Goal: Information Seeking & Learning: Learn about a topic

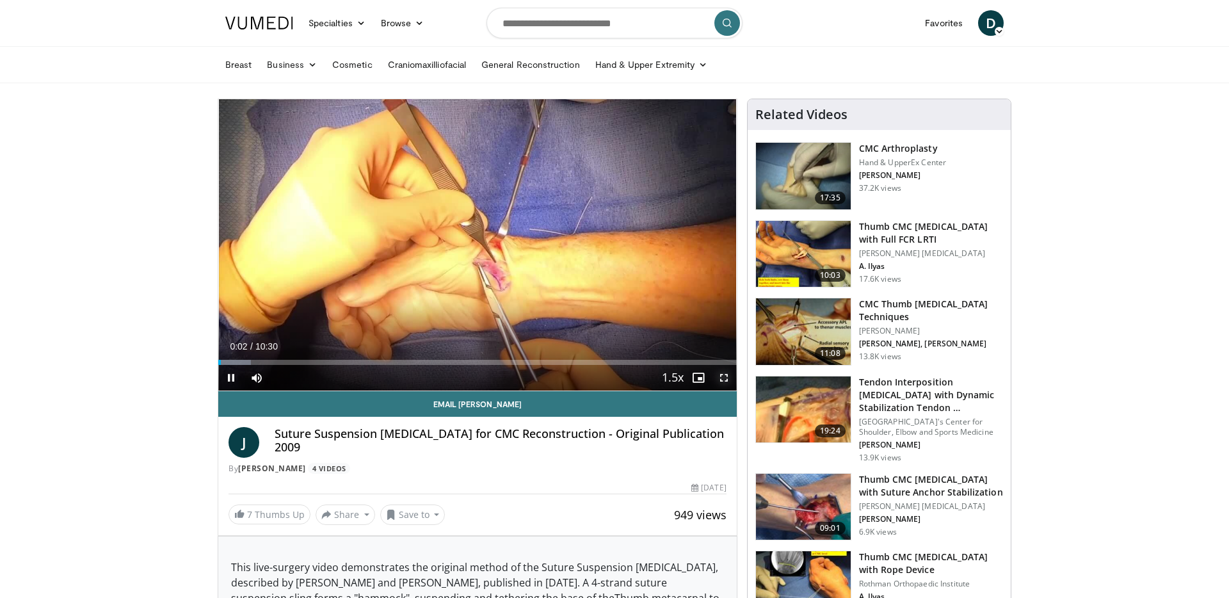
click at [722, 378] on span "Video Player" at bounding box center [724, 378] width 26 height 26
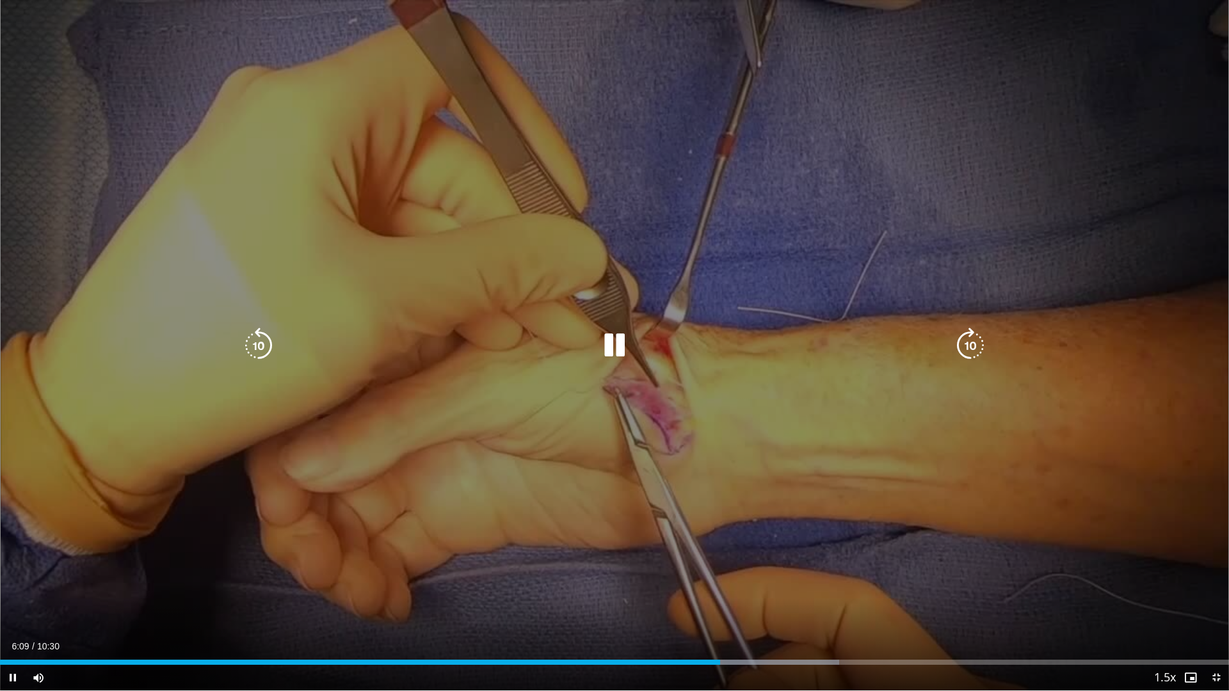
click at [598, 586] on div "10 seconds Tap to unmute" at bounding box center [614, 345] width 1229 height 690
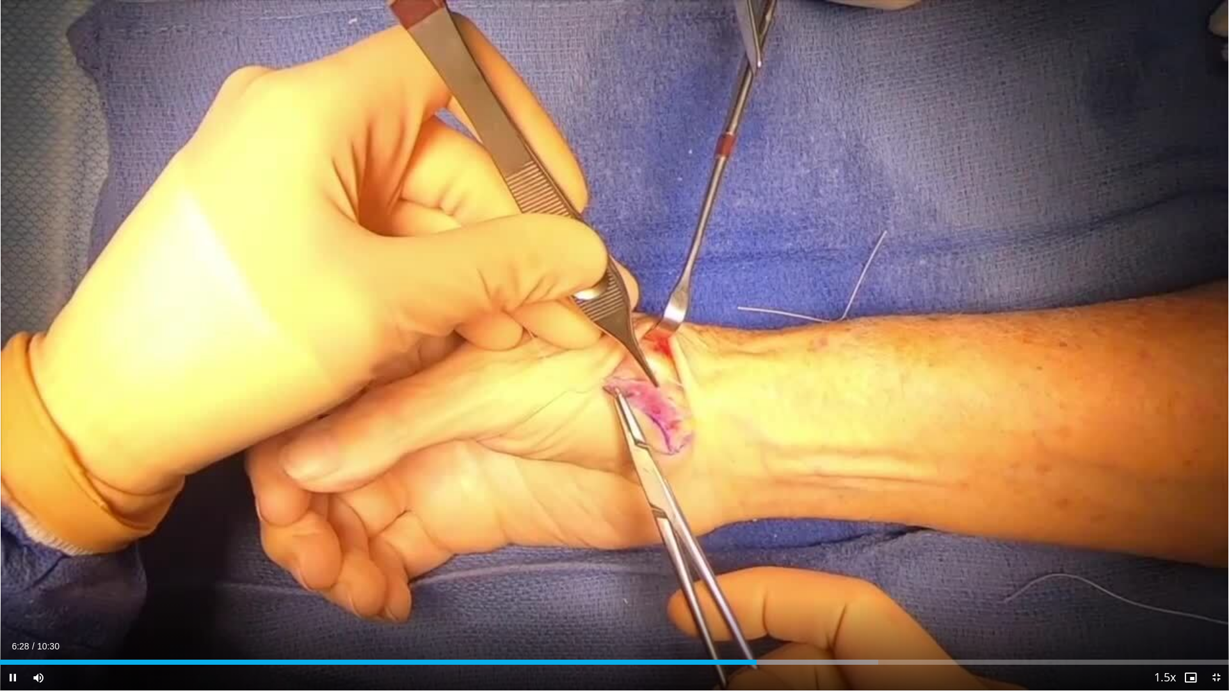
click at [774, 597] on div "Current Time 6:28 / Duration 10:30 Pause Skip Backward Skip Forward Mute 0% Loa…" at bounding box center [614, 678] width 1229 height 26
click at [820, 597] on div "Progress Bar" at bounding box center [820, 662] width 1 height 5
click at [845, 597] on div "Progress Bar" at bounding box center [845, 662] width 1 height 5
click at [868, 597] on div "Loaded : 78.67% 07:25 07:25" at bounding box center [614, 662] width 1229 height 5
click at [891, 597] on div "Current Time 7:26 / Duration 10:30 Pause Skip Backward Skip Forward Mute 0% Loa…" at bounding box center [614, 678] width 1229 height 26
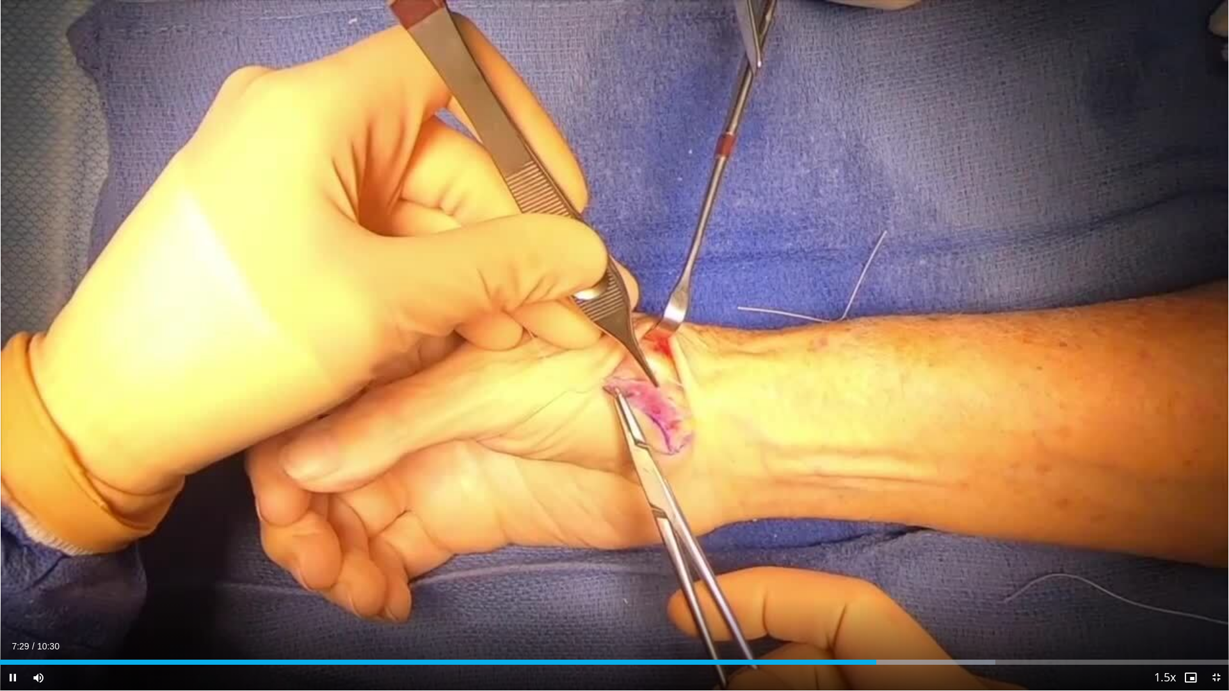
click at [906, 597] on div "Current Time 7:29 / Duration 10:30 Pause Skip Backward Skip Forward Mute 0% Loa…" at bounding box center [614, 678] width 1229 height 26
click at [943, 597] on div "Progress Bar" at bounding box center [943, 662] width 1 height 5
click at [914, 597] on div "Progress Bar" at bounding box center [914, 662] width 1 height 5
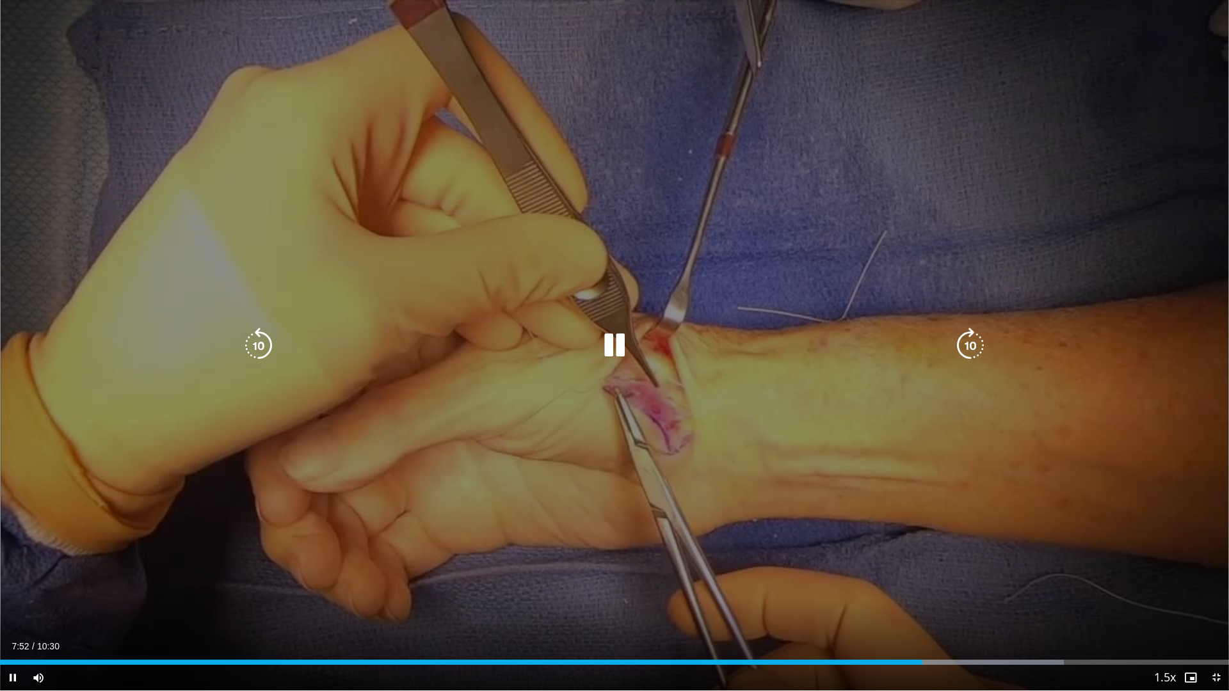
click at [876, 597] on div "10 seconds Tap to unmute" at bounding box center [614, 345] width 1229 height 690
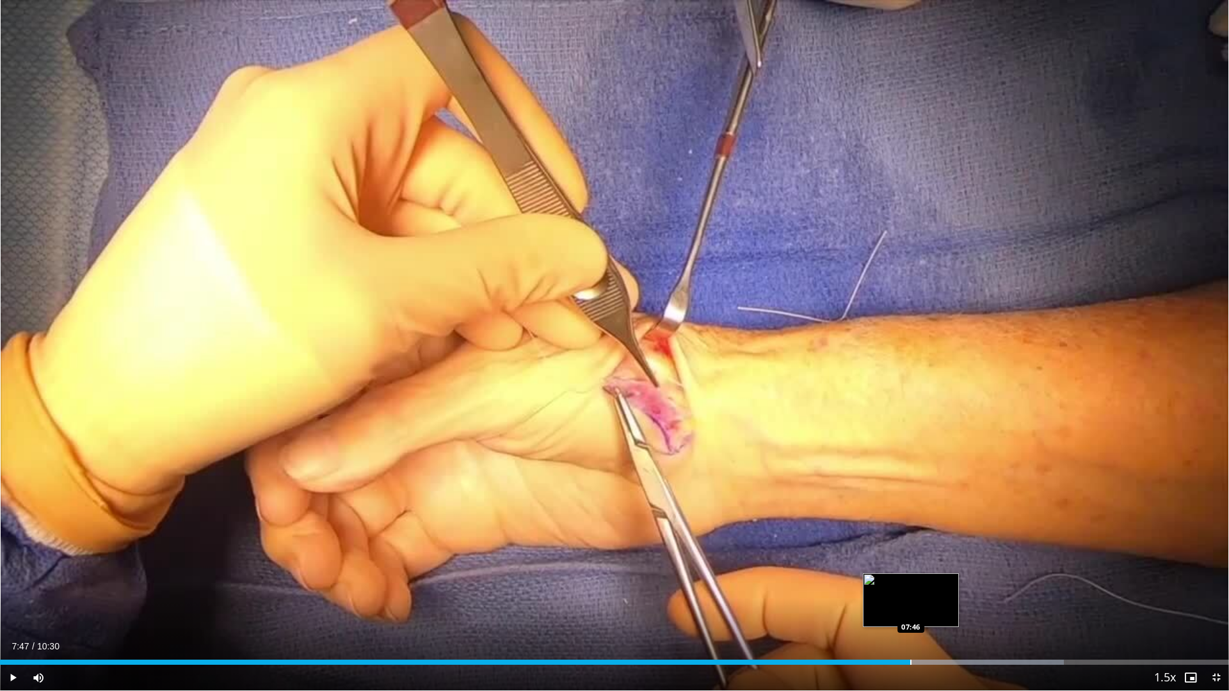
click at [911, 597] on div "Progress Bar" at bounding box center [910, 662] width 1 height 5
click at [886, 597] on div "Current Time 7:47 / Duration 10:30" at bounding box center [614, 647] width 1229 height 12
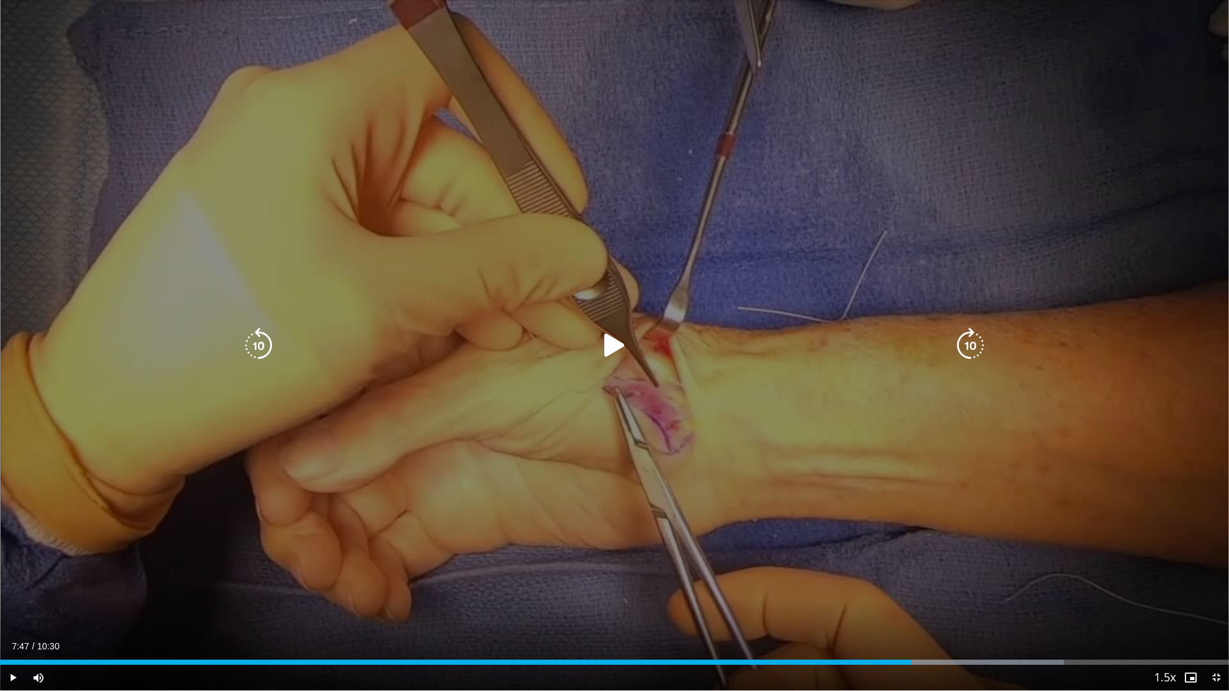
click at [614, 353] on icon "Video Player" at bounding box center [614, 346] width 36 height 36
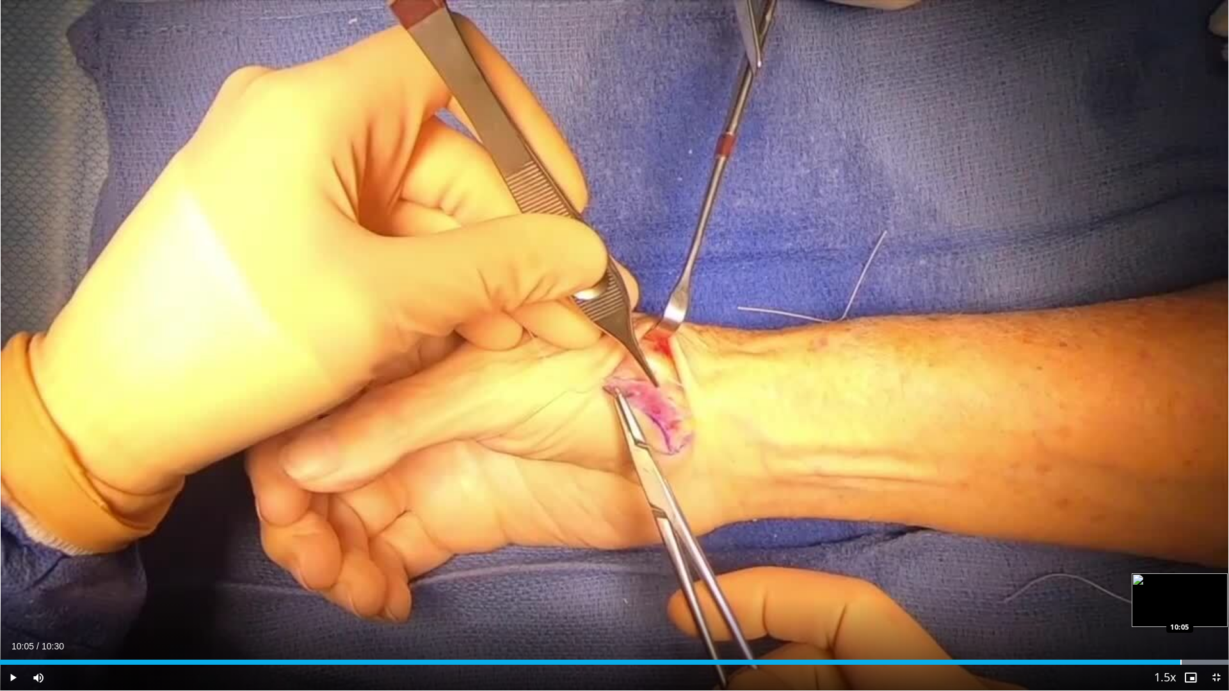
click at [1180, 597] on div "Progress Bar" at bounding box center [1180, 662] width 1 height 5
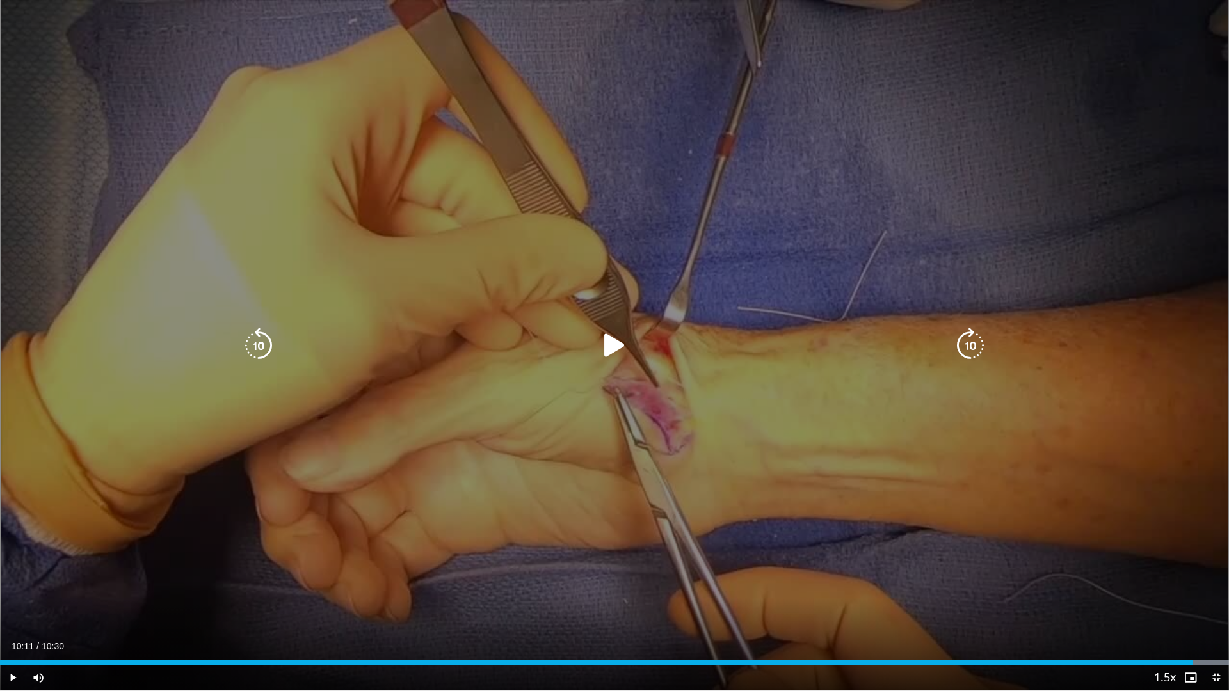
click at [1191, 597] on div "Loaded : 100.00% 10:06 10:05" at bounding box center [614, 659] width 1229 height 12
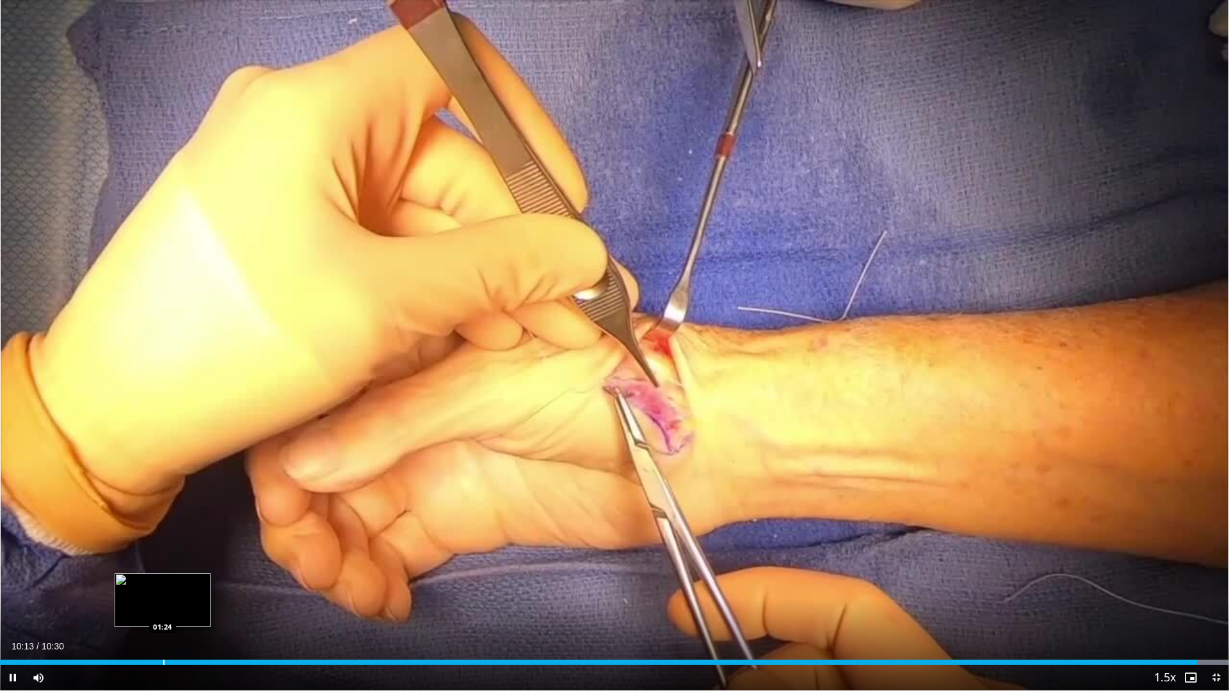
click at [163, 597] on div "Progress Bar" at bounding box center [163, 662] width 1 height 5
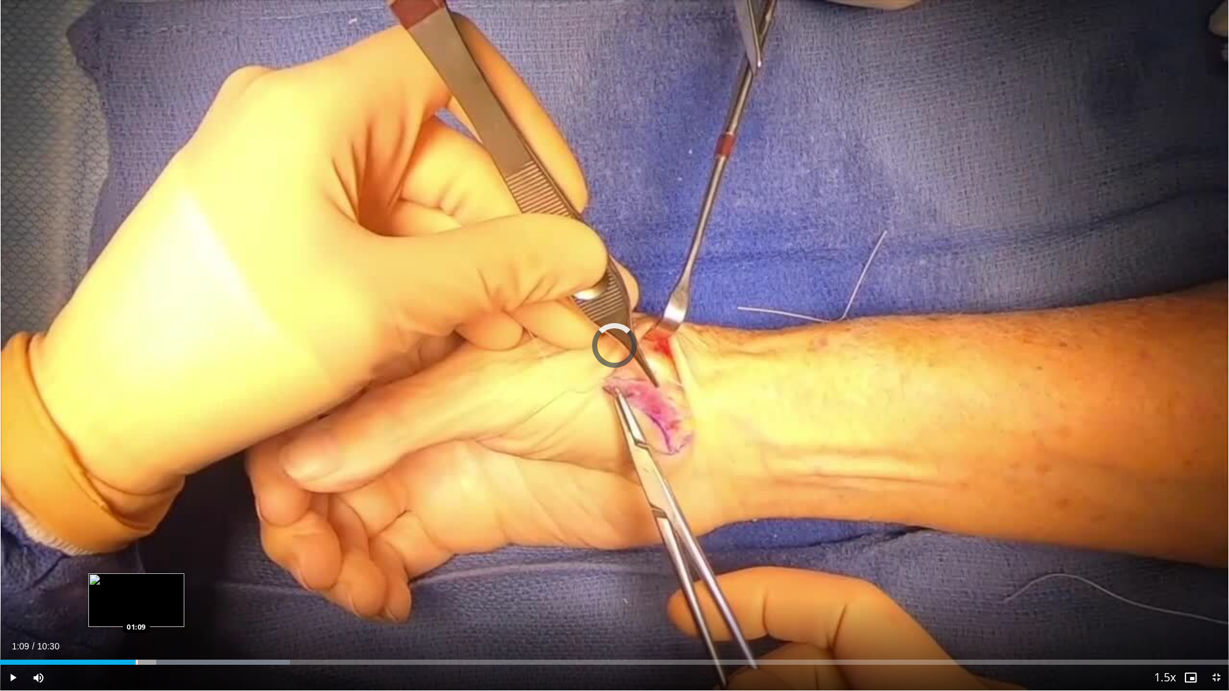
click at [135, 597] on div "Loaded : 23.59% 01:09 01:09" at bounding box center [614, 659] width 1229 height 12
click at [111, 597] on div "Current Time 1:10 / Duration 10:30" at bounding box center [614, 647] width 1229 height 12
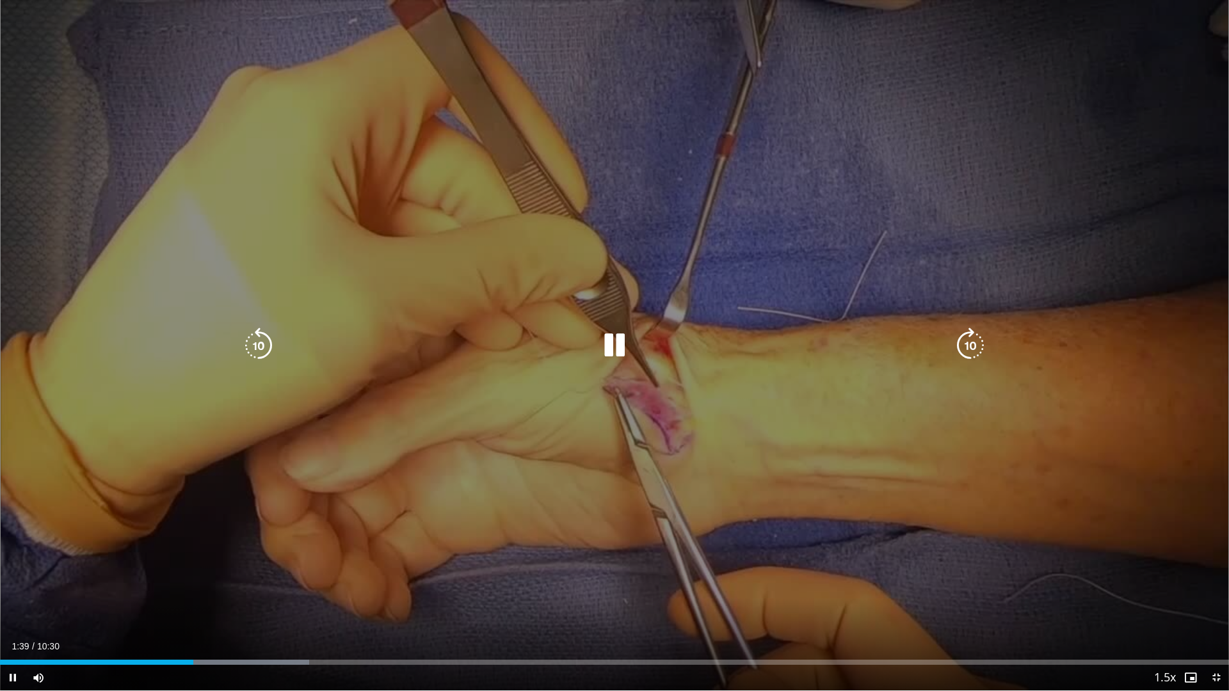
click at [230, 518] on div "10 seconds Tap to unmute" at bounding box center [614, 345] width 1229 height 690
click at [330, 388] on div "10 seconds Tap to unmute" at bounding box center [614, 345] width 1229 height 690
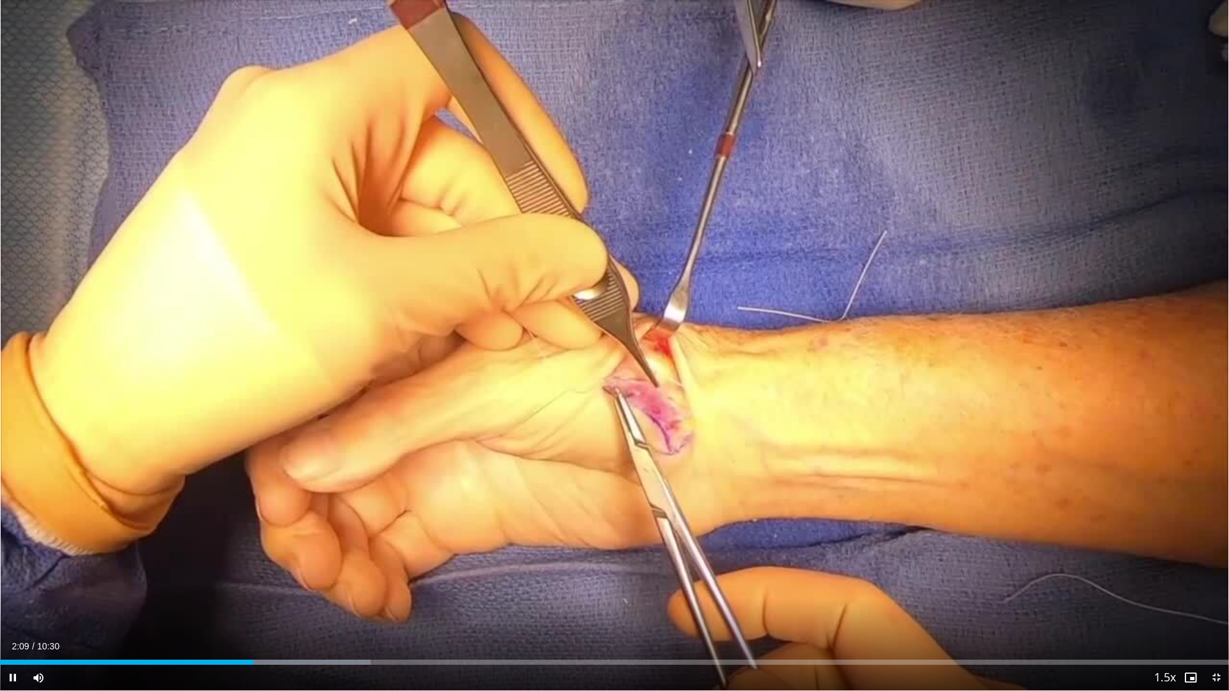
click at [236, 597] on div "Current Time 2:09 / Duration 10:30 Pause Skip Backward Skip Forward Mute 98% Lo…" at bounding box center [614, 678] width 1229 height 26
click at [229, 597] on div "Current Time 2:12 / Duration 10:30 Pause Skip Backward Skip Forward Mute 98% Lo…" at bounding box center [614, 678] width 1229 height 26
click at [227, 597] on div "Progress Bar" at bounding box center [227, 662] width 1 height 5
click at [205, 597] on div "Progress Bar" at bounding box center [205, 662] width 1 height 5
click at [1212, 597] on span "Video Player" at bounding box center [1216, 678] width 26 height 26
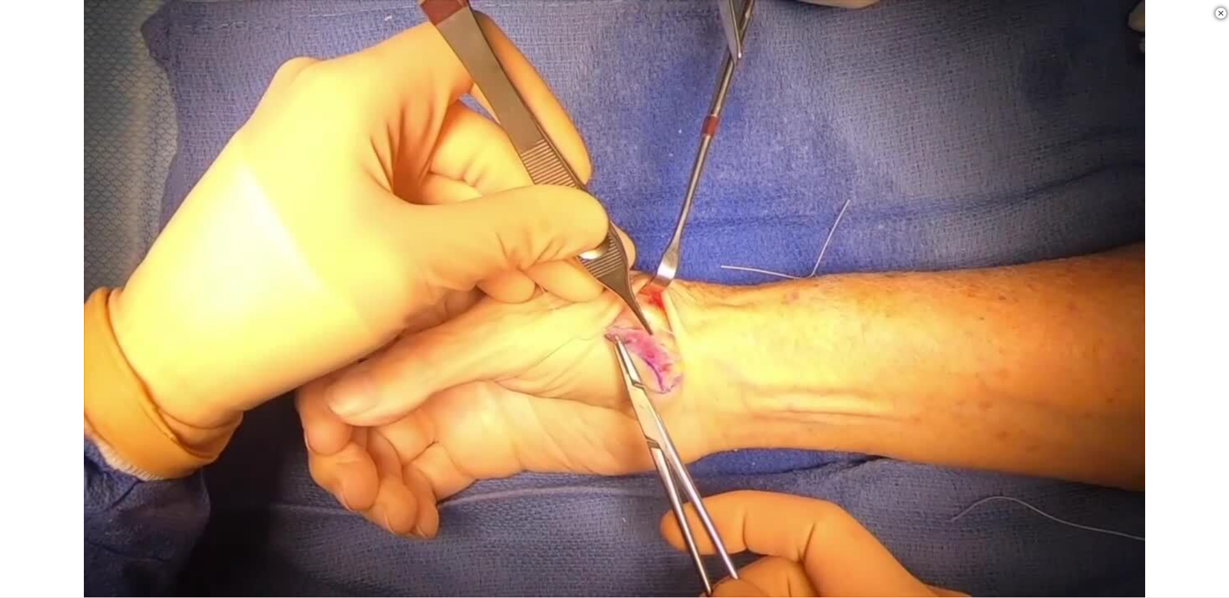
scroll to position [440, 0]
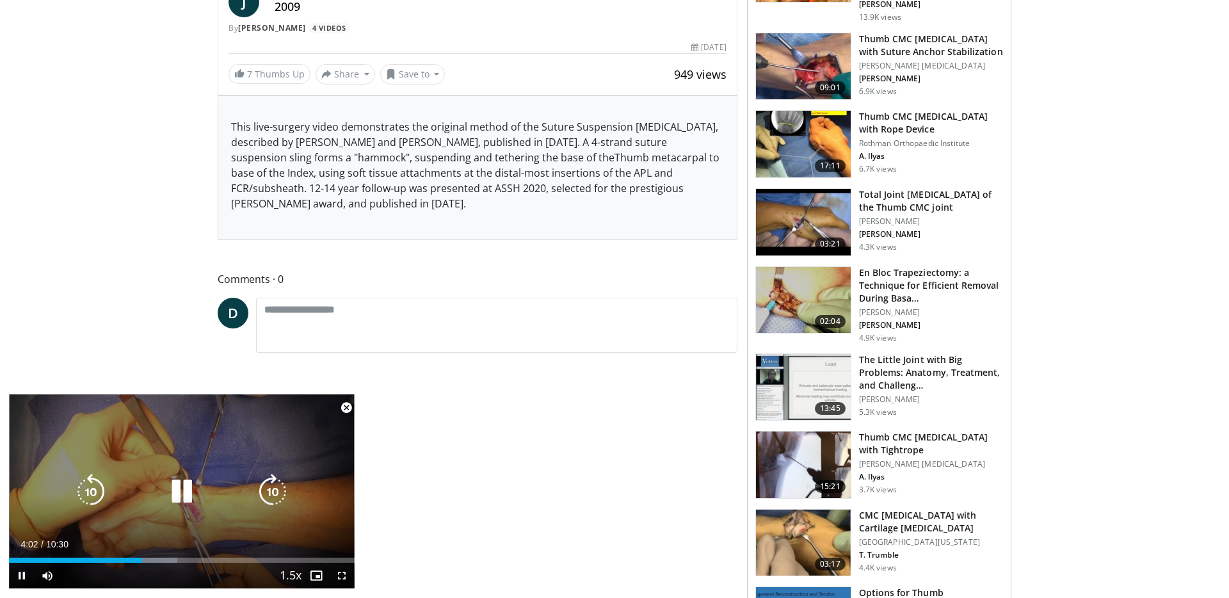
click at [200, 479] on div "Video Player" at bounding box center [181, 492] width 207 height 26
click at [195, 506] on icon "Video Player" at bounding box center [182, 492] width 36 height 36
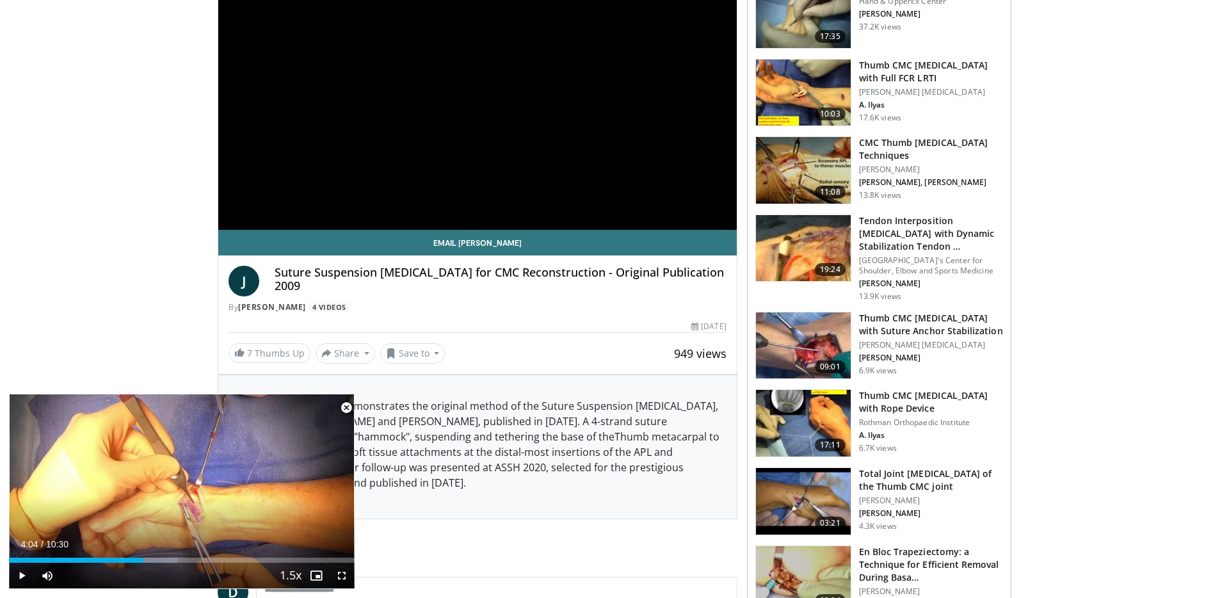
scroll to position [0, 0]
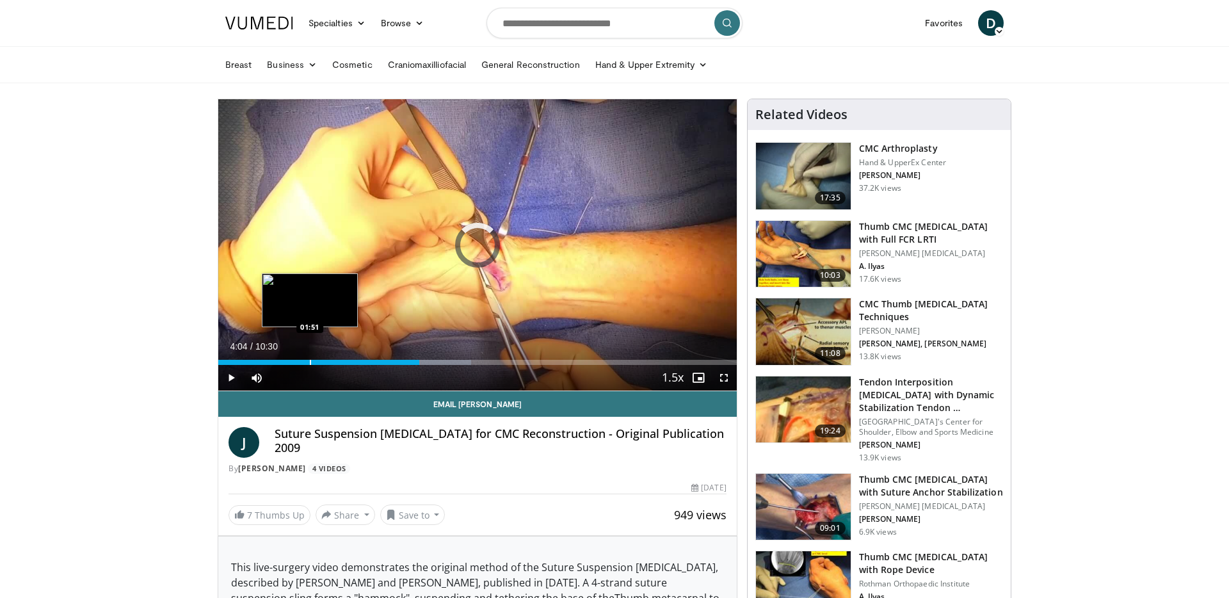
click at [310, 361] on div "Progress Bar" at bounding box center [310, 362] width 1 height 5
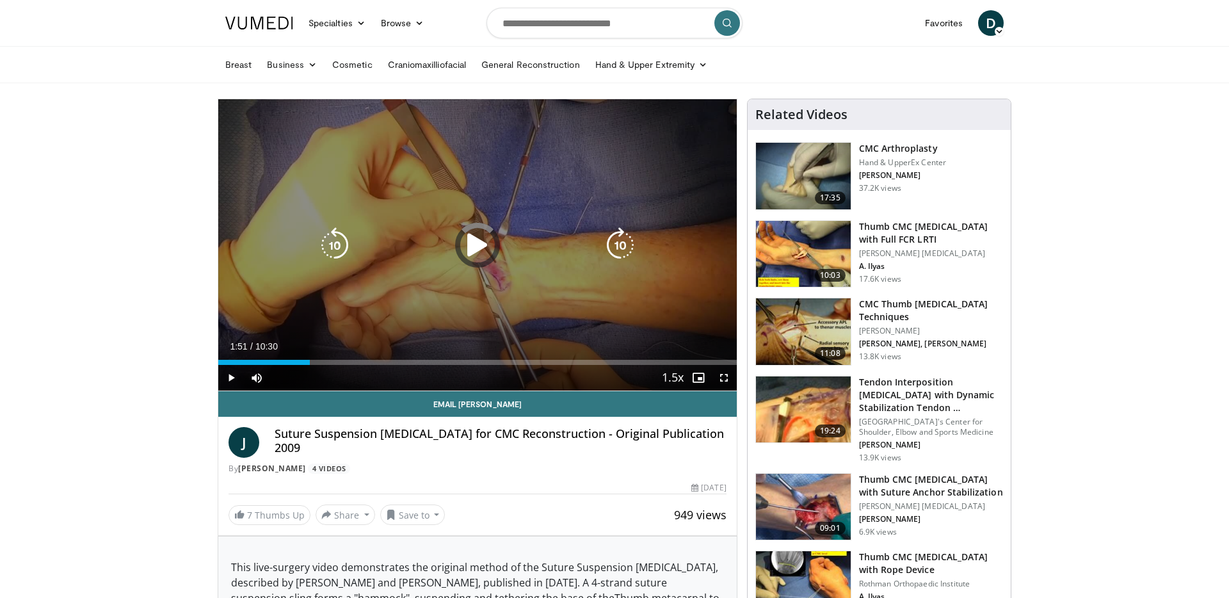
click at [399, 289] on div "10 seconds Tap to unmute" at bounding box center [477, 244] width 518 height 291
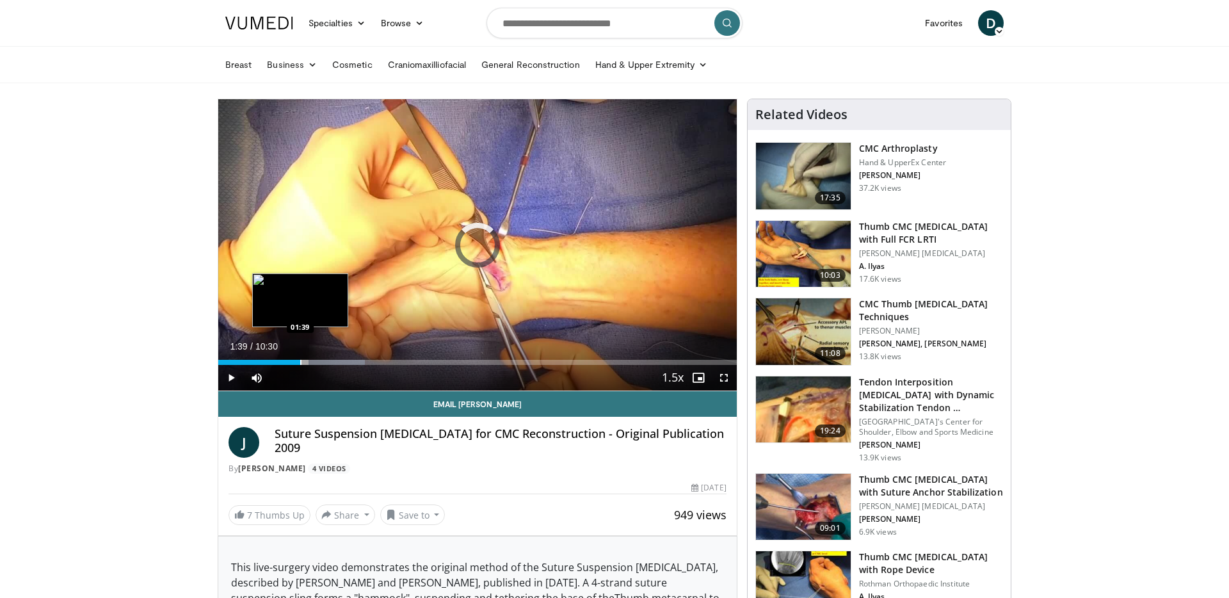
click at [300, 360] on div "Progress Bar" at bounding box center [300, 362] width 1 height 5
click at [292, 360] on div "Progress Bar" at bounding box center [292, 362] width 1 height 5
click at [287, 362] on video-js "**********" at bounding box center [477, 245] width 518 height 292
click at [284, 364] on div "Progress Bar" at bounding box center [284, 362] width 1 height 5
click at [246, 360] on div "Progress Bar" at bounding box center [246, 362] width 1 height 5
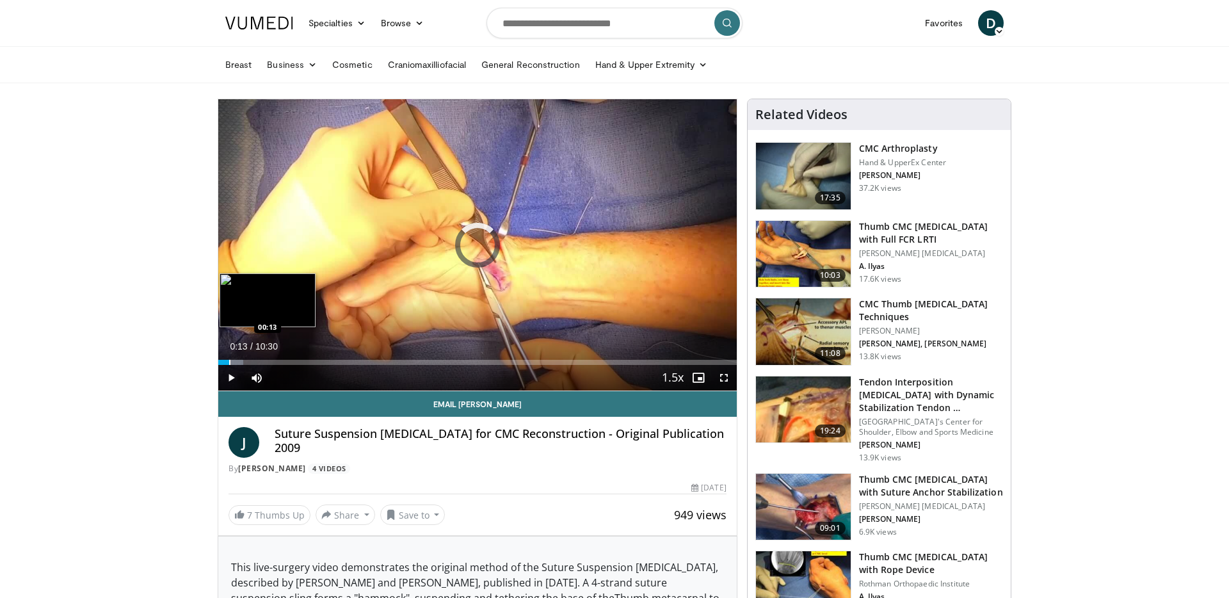
click at [229, 361] on div "Progress Bar" at bounding box center [229, 362] width 1 height 5
click at [246, 363] on div "Progress Bar" at bounding box center [246, 362] width 1 height 5
click at [255, 363] on div "Progress Bar" at bounding box center [255, 362] width 1 height 5
click at [270, 361] on div "Progress Bar" at bounding box center [270, 362] width 1 height 5
click at [225, 360] on div "Progress Bar" at bounding box center [225, 362] width 1 height 5
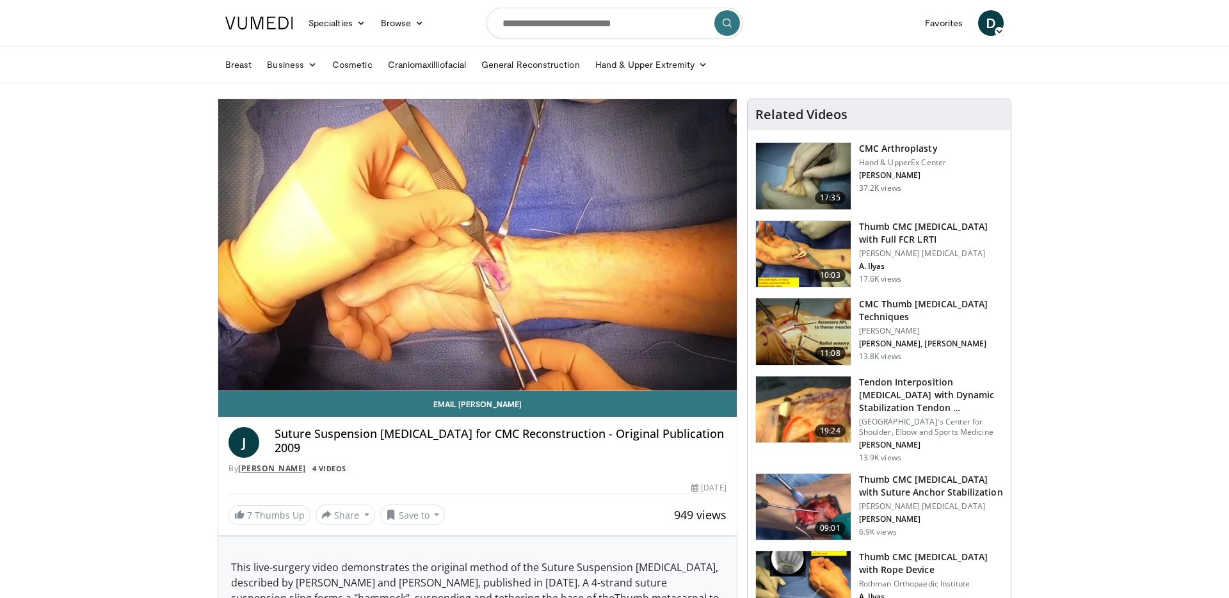
click at [280, 464] on link "Jeanne DelSignore" at bounding box center [272, 468] width 68 height 11
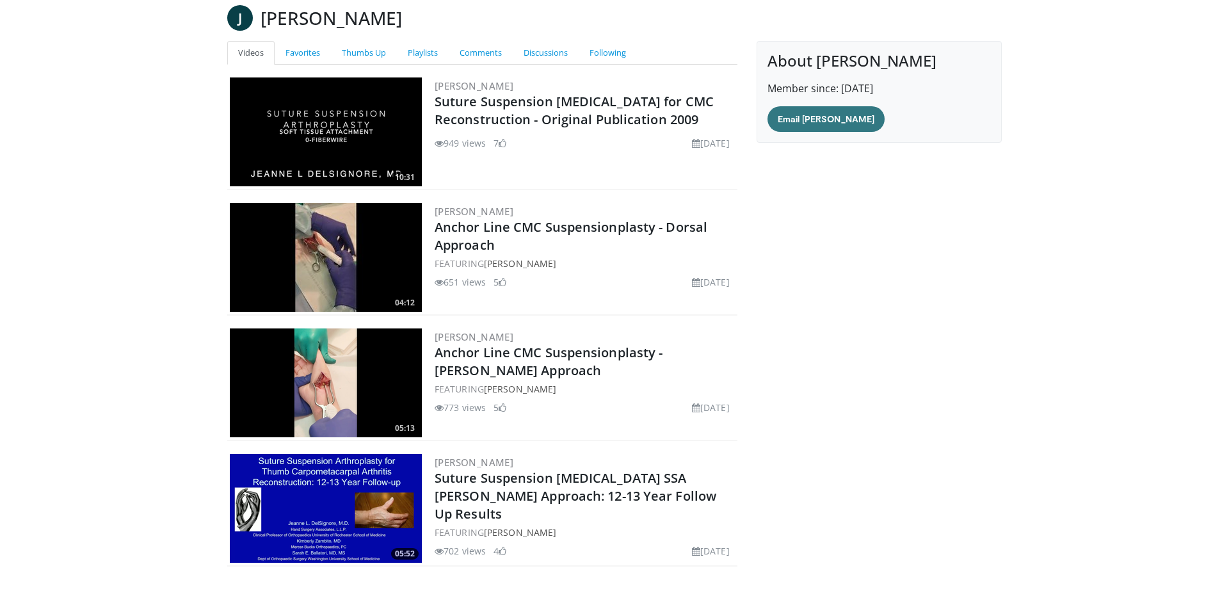
scroll to position [99, 0]
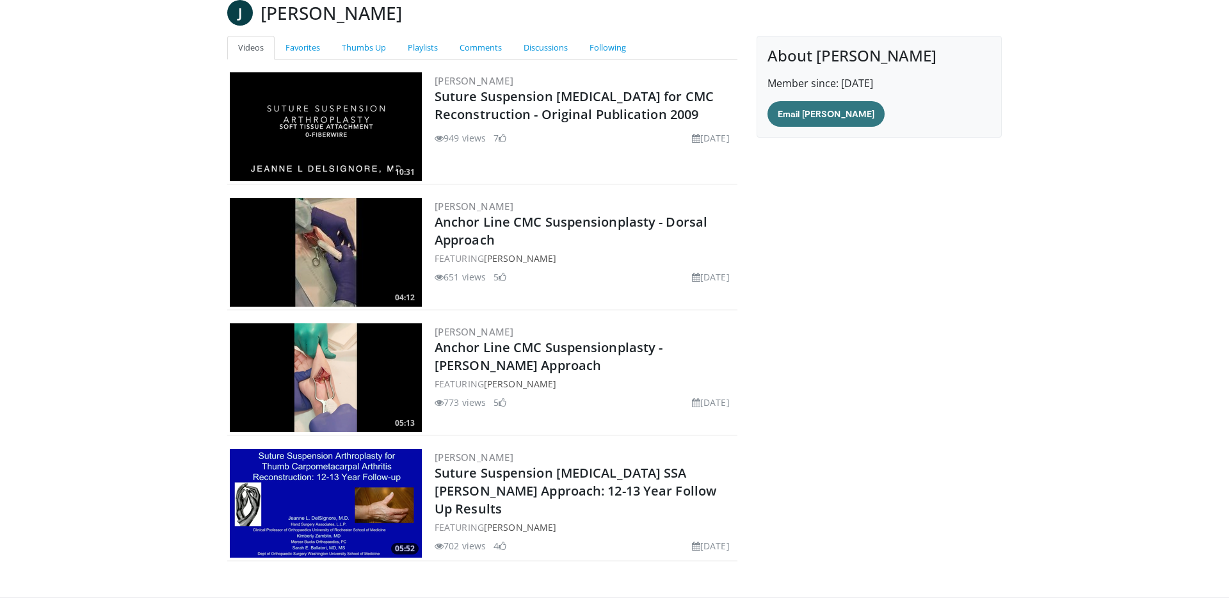
click at [378, 368] on img at bounding box center [326, 377] width 192 height 109
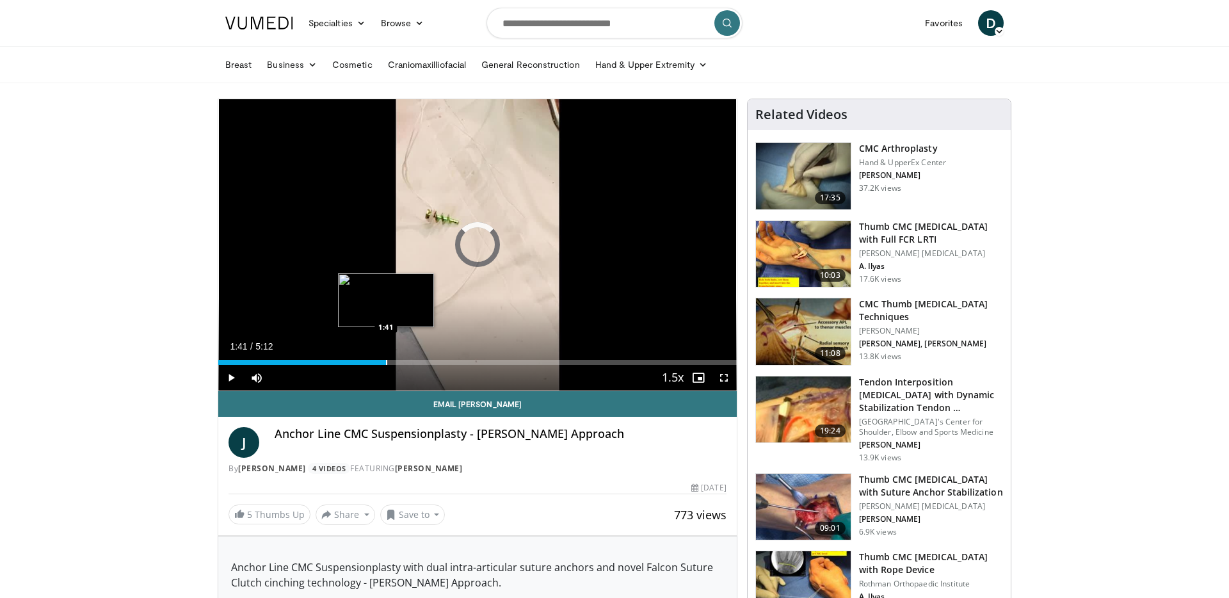
click at [386, 361] on div "Progress Bar" at bounding box center [386, 362] width 1 height 5
click at [355, 360] on div "Progress Bar" at bounding box center [355, 362] width 1 height 5
click at [724, 376] on span "Video Player" at bounding box center [724, 378] width 26 height 26
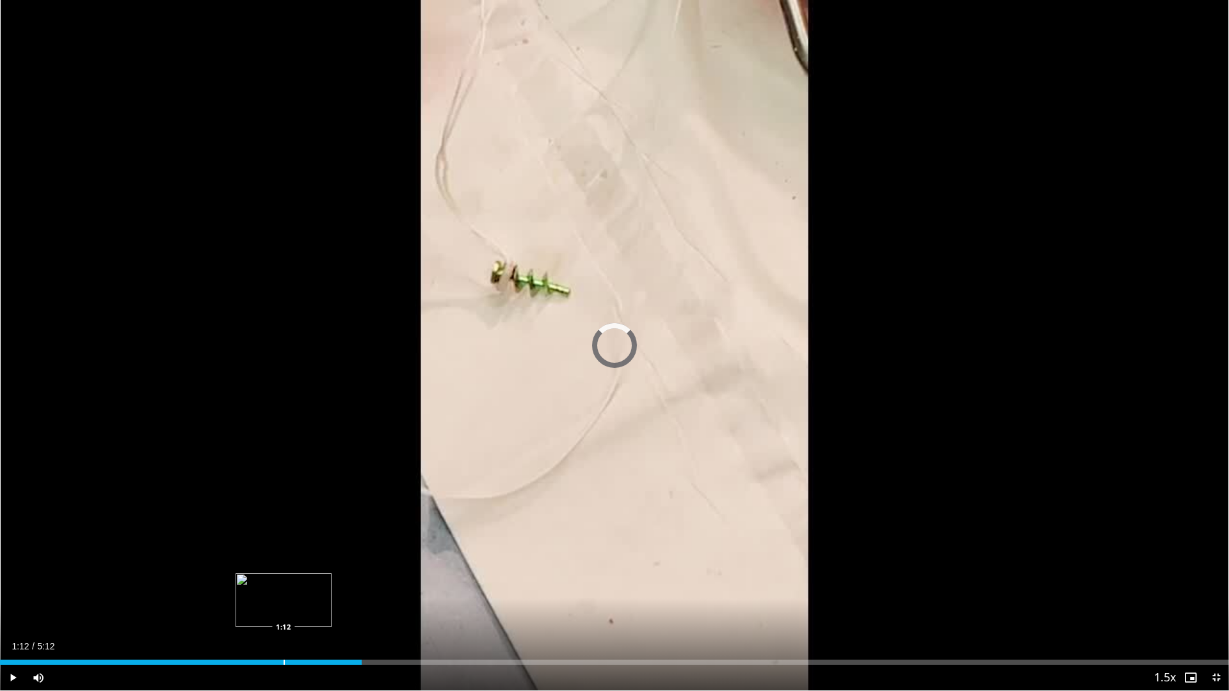
click at [283, 597] on div "Loaded : 25.61% 1:12 1:12" at bounding box center [614, 659] width 1229 height 12
click at [189, 597] on div "Progress Bar" at bounding box center [189, 662] width 1 height 5
click at [103, 597] on div "Current Time 0:50 / Duration 5:12 Pause Skip Backward Skip Forward Mute Loaded …" at bounding box center [614, 678] width 1229 height 26
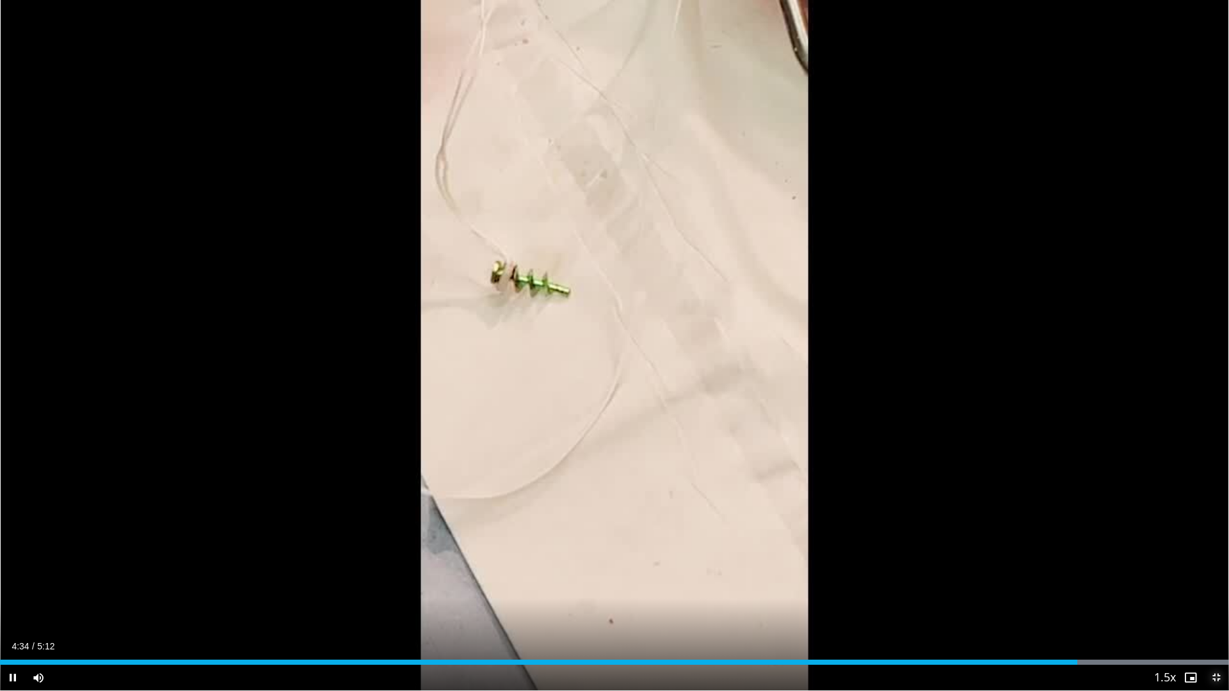
click at [1217, 597] on span "Video Player" at bounding box center [1216, 678] width 26 height 26
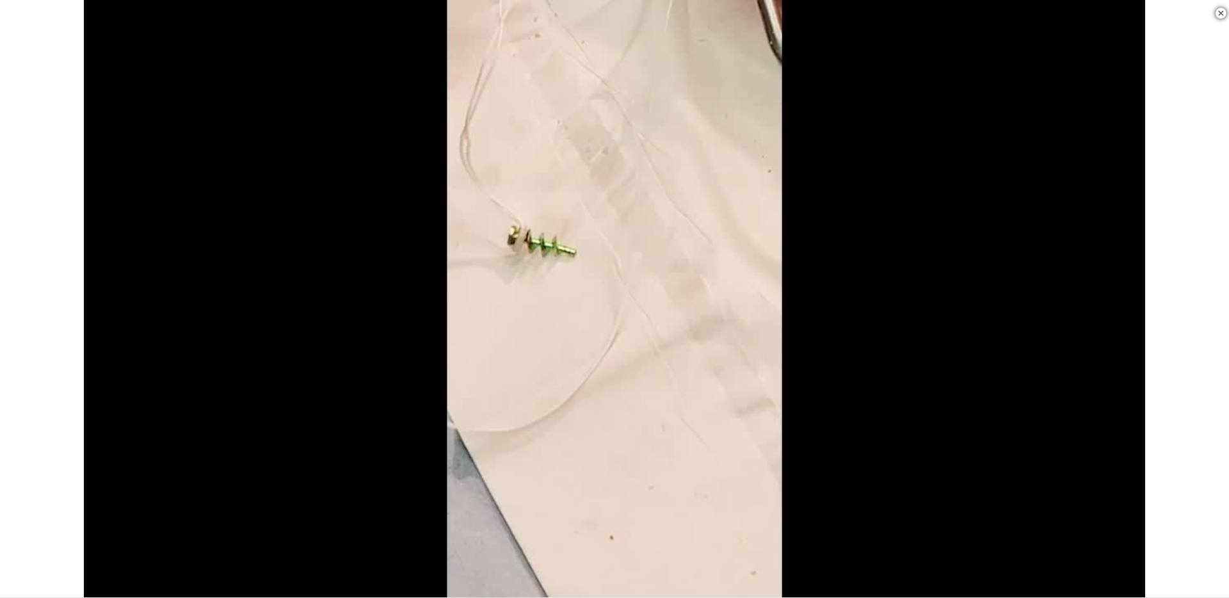
scroll to position [681, 0]
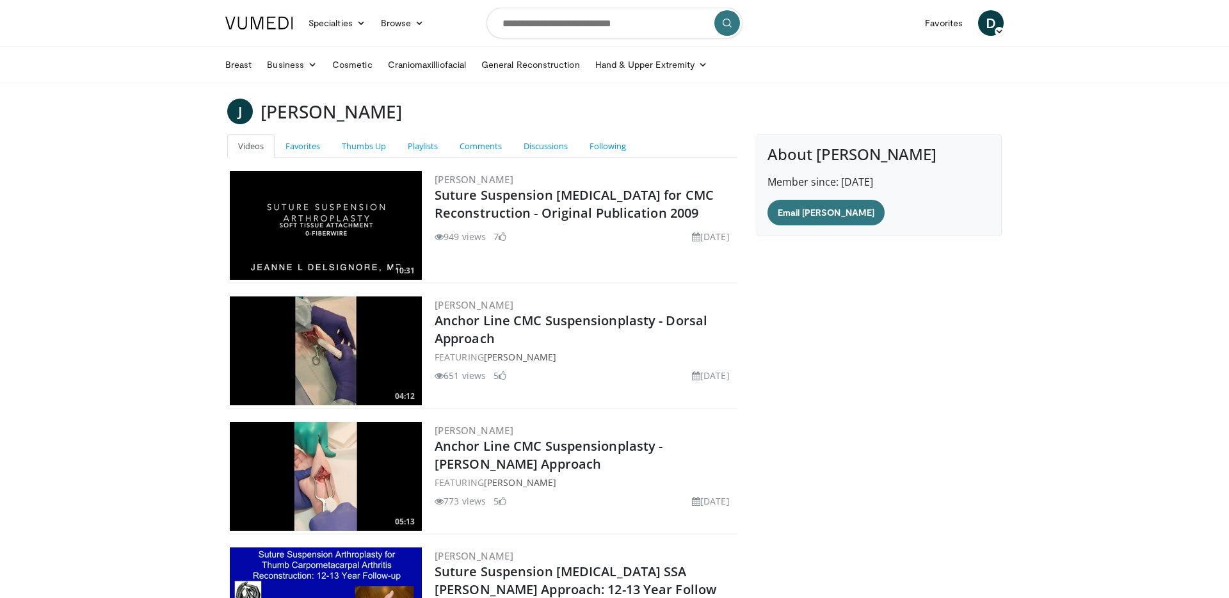
click at [333, 198] on img at bounding box center [326, 225] width 192 height 109
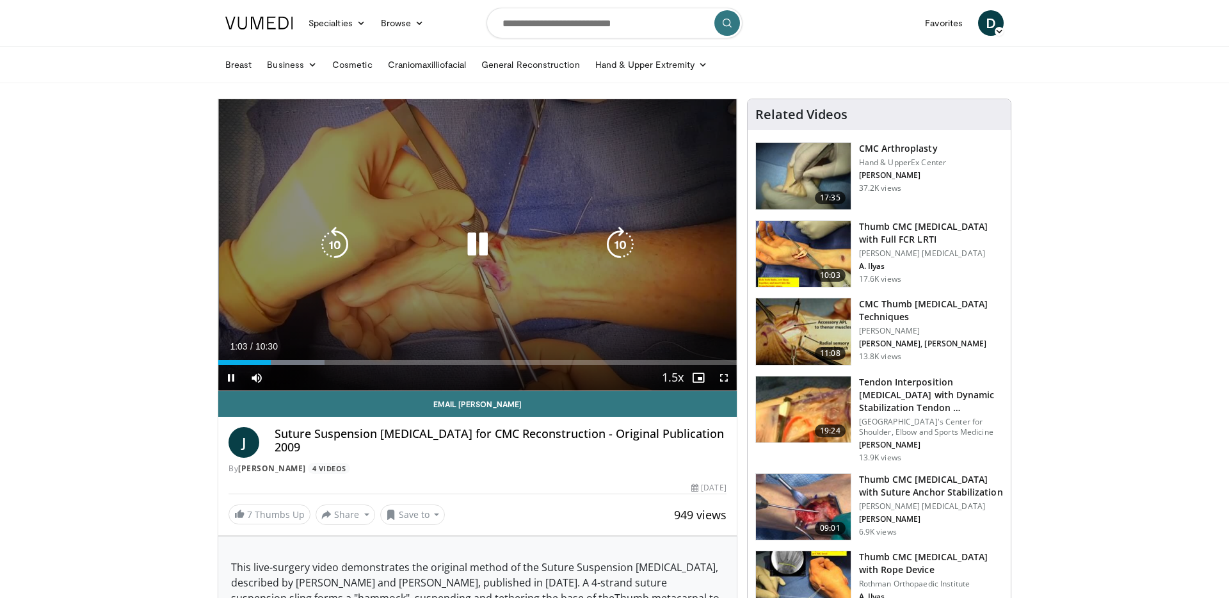
click at [472, 247] on icon "Video Player" at bounding box center [477, 245] width 36 height 36
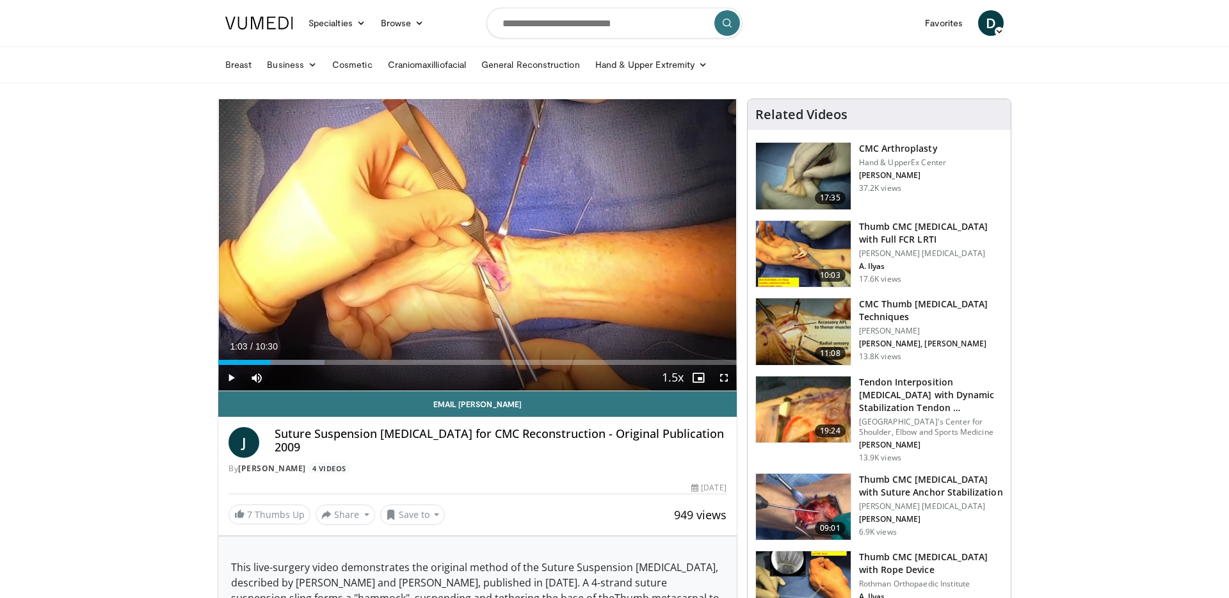
click at [820, 316] on img at bounding box center [803, 331] width 95 height 67
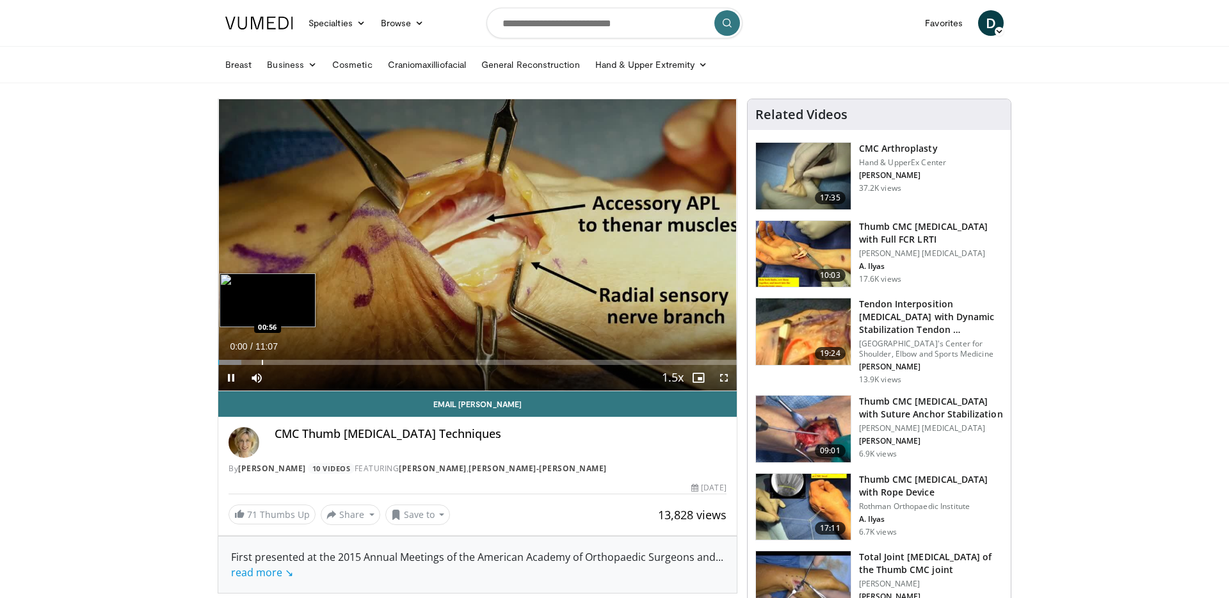
click at [261, 358] on div "Loaded : 4.50% 00:01 00:56" at bounding box center [477, 359] width 518 height 12
click at [237, 358] on div "Loaded : 17.99% 00:23 00:23" at bounding box center [477, 359] width 518 height 12
click at [230, 361] on div "Progress Bar" at bounding box center [230, 362] width 1 height 5
click at [296, 360] on div "Progress Bar" at bounding box center [296, 362] width 1 height 5
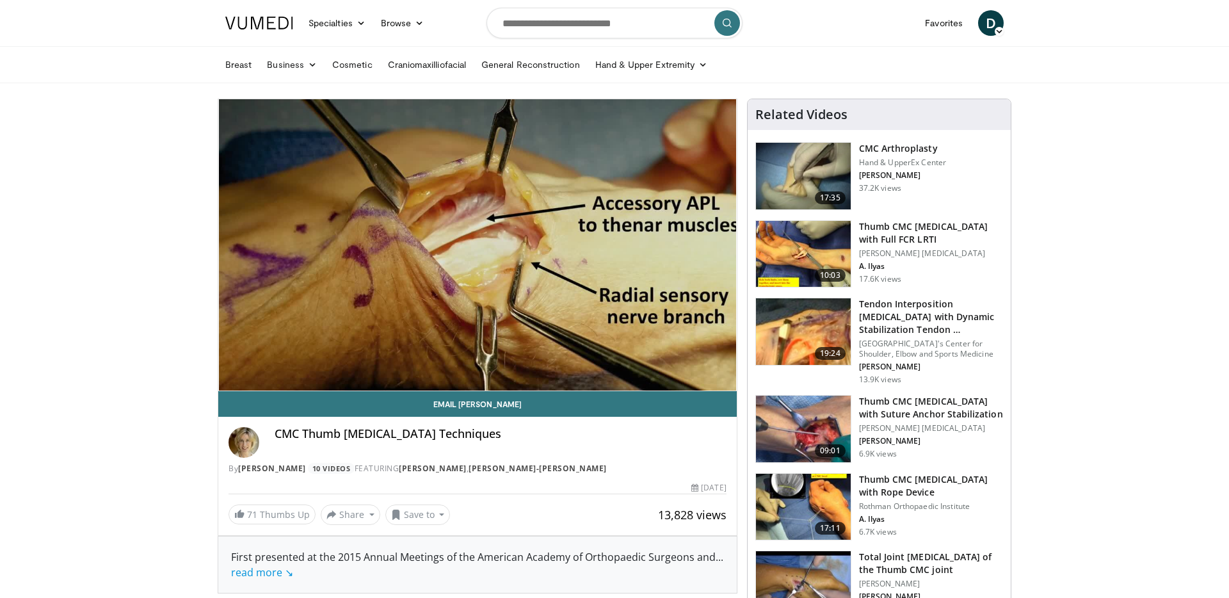
click at [269, 385] on div "Loaded : 19.49% 01:40 01:40" at bounding box center [477, 387] width 518 height 5
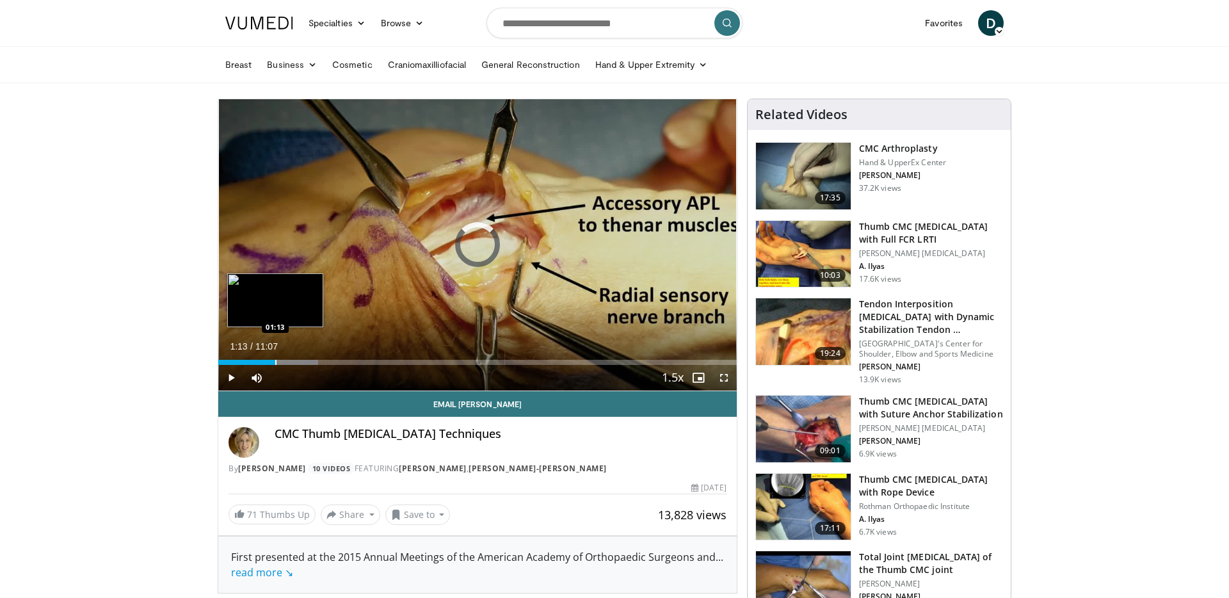
click at [275, 362] on div "Progress Bar" at bounding box center [275, 362] width 1 height 5
click at [282, 362] on div "Progress Bar" at bounding box center [282, 362] width 1 height 5
click at [275, 361] on div "Progress Bar" at bounding box center [275, 362] width 1 height 5
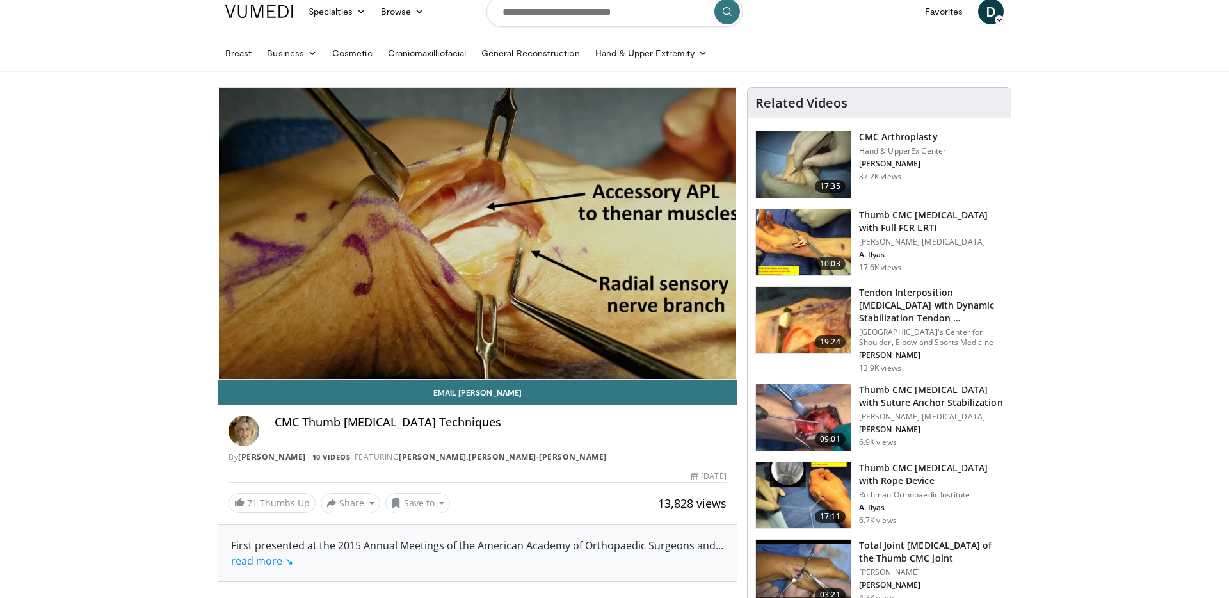
scroll to position [11, 0]
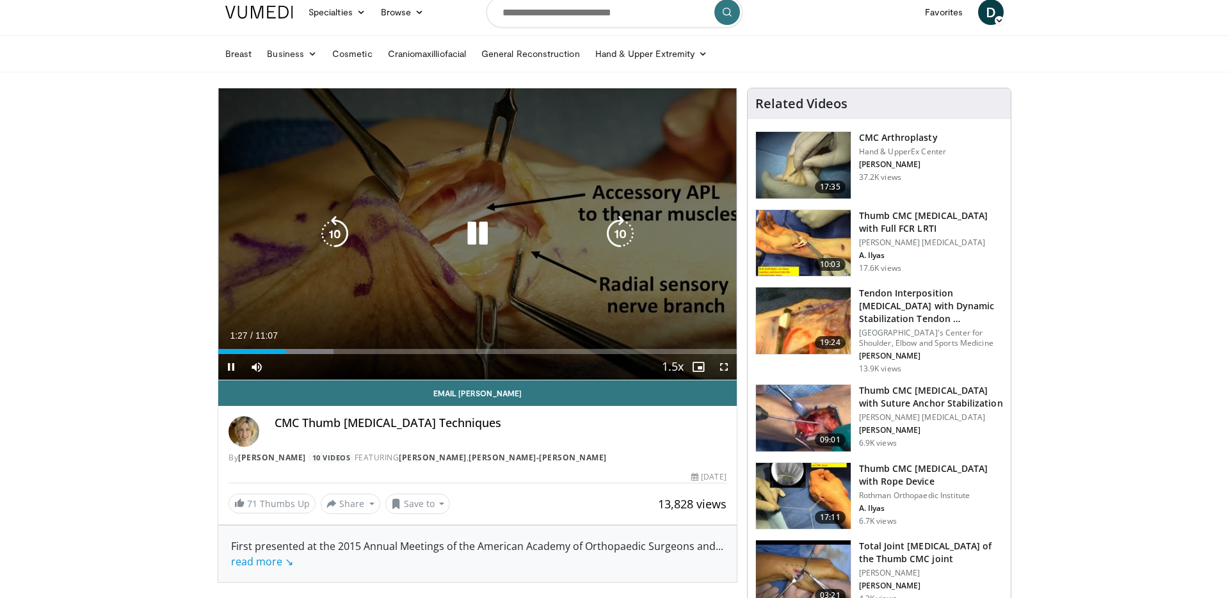
click at [478, 234] on icon "Video Player" at bounding box center [477, 234] width 36 height 36
click at [476, 234] on icon "Video Player" at bounding box center [477, 234] width 36 height 36
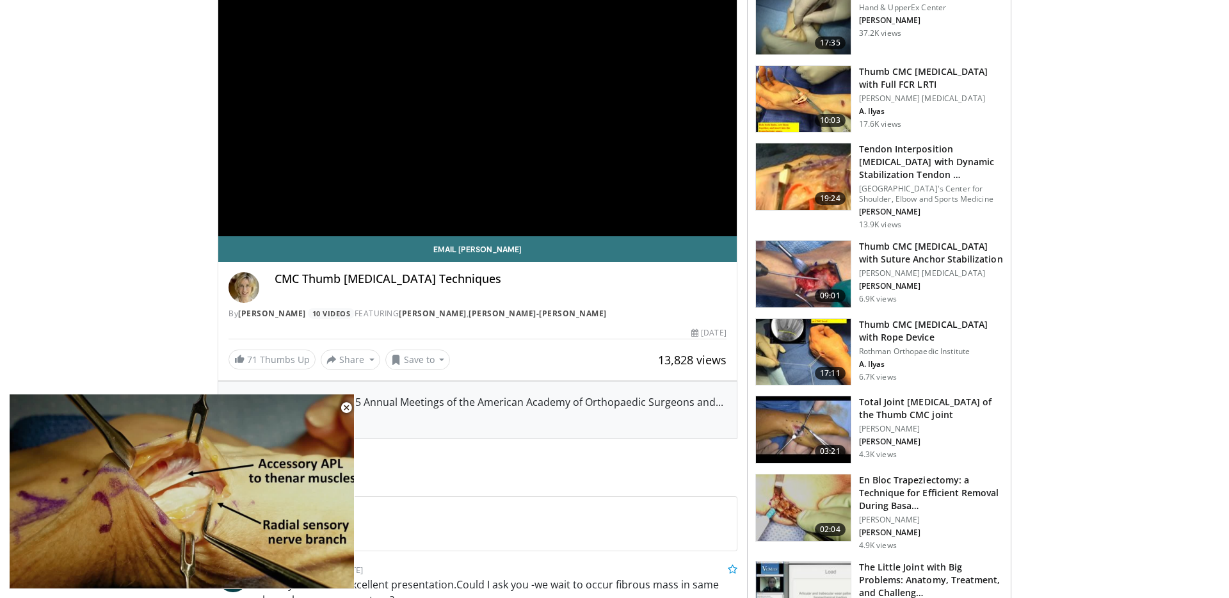
scroll to position [163, 0]
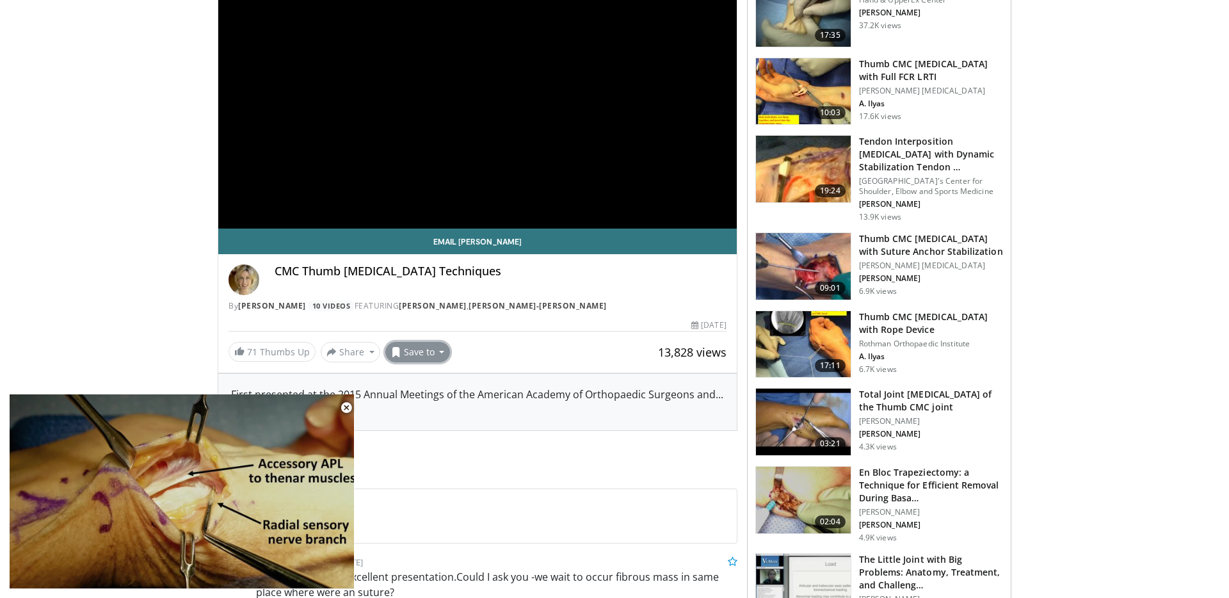
click at [433, 356] on button "Save to" at bounding box center [417, 352] width 65 height 20
click at [433, 375] on span "Add to Favorites" at bounding box center [440, 379] width 79 height 14
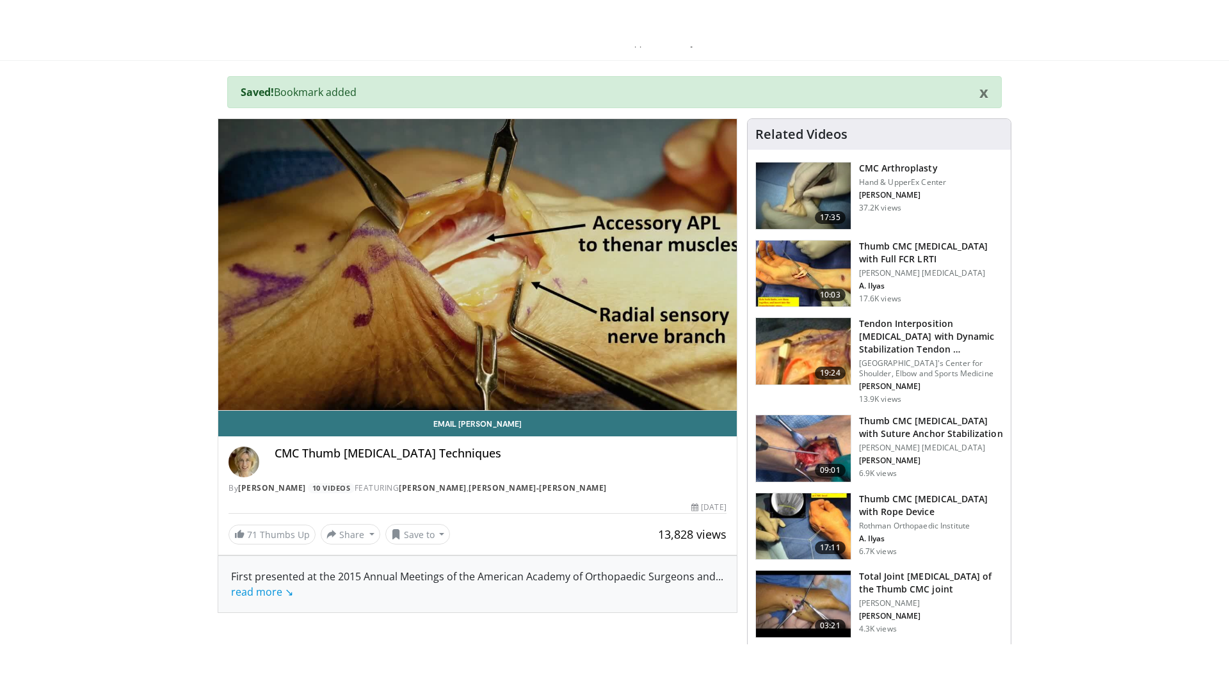
scroll to position [0, 0]
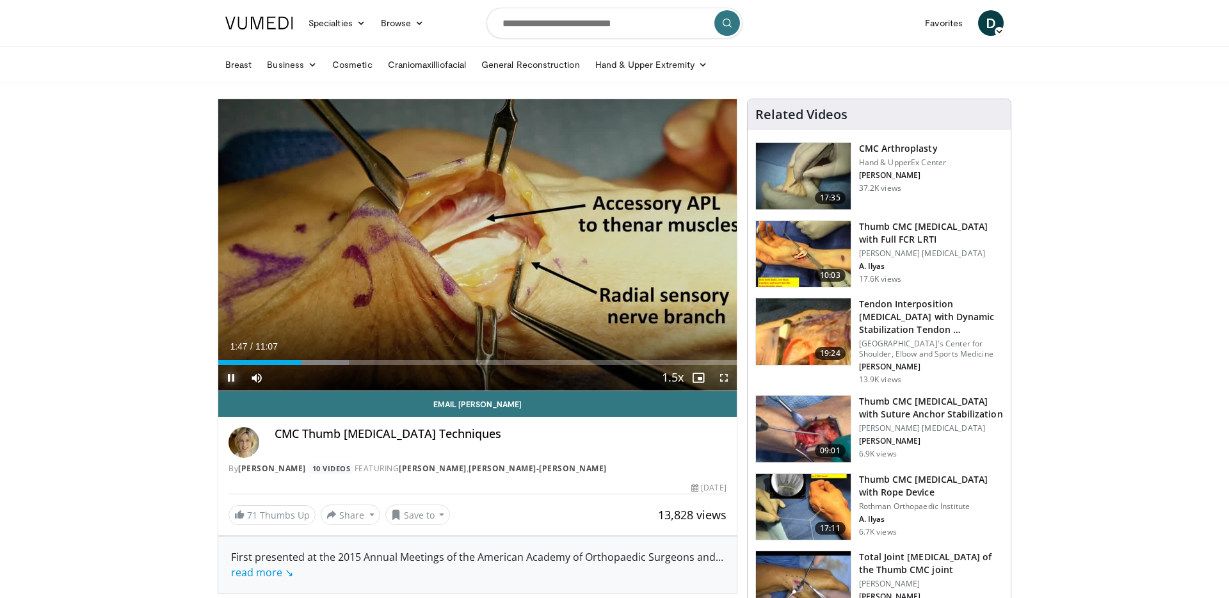
click at [228, 374] on span "Video Player" at bounding box center [231, 378] width 26 height 26
click at [722, 378] on span "Video Player" at bounding box center [724, 378] width 26 height 26
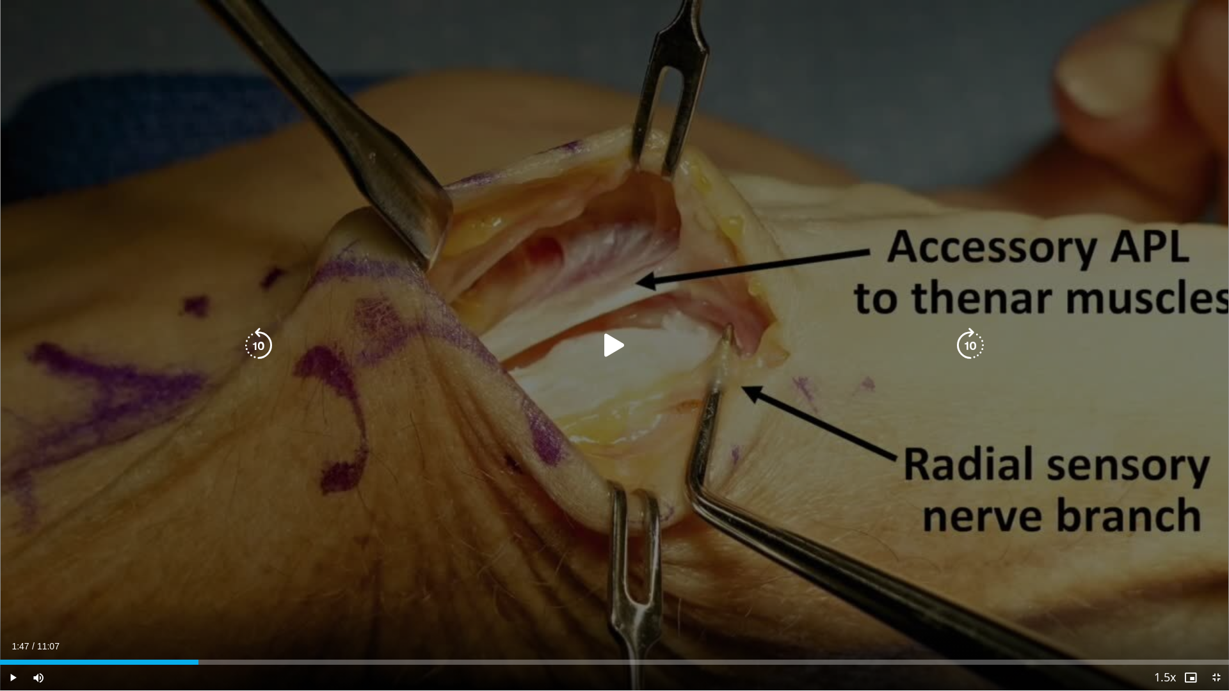
click at [616, 340] on icon "Video Player" at bounding box center [614, 346] width 36 height 36
click at [471, 589] on div "10 seconds Tap to unmute" at bounding box center [614, 345] width 1229 height 690
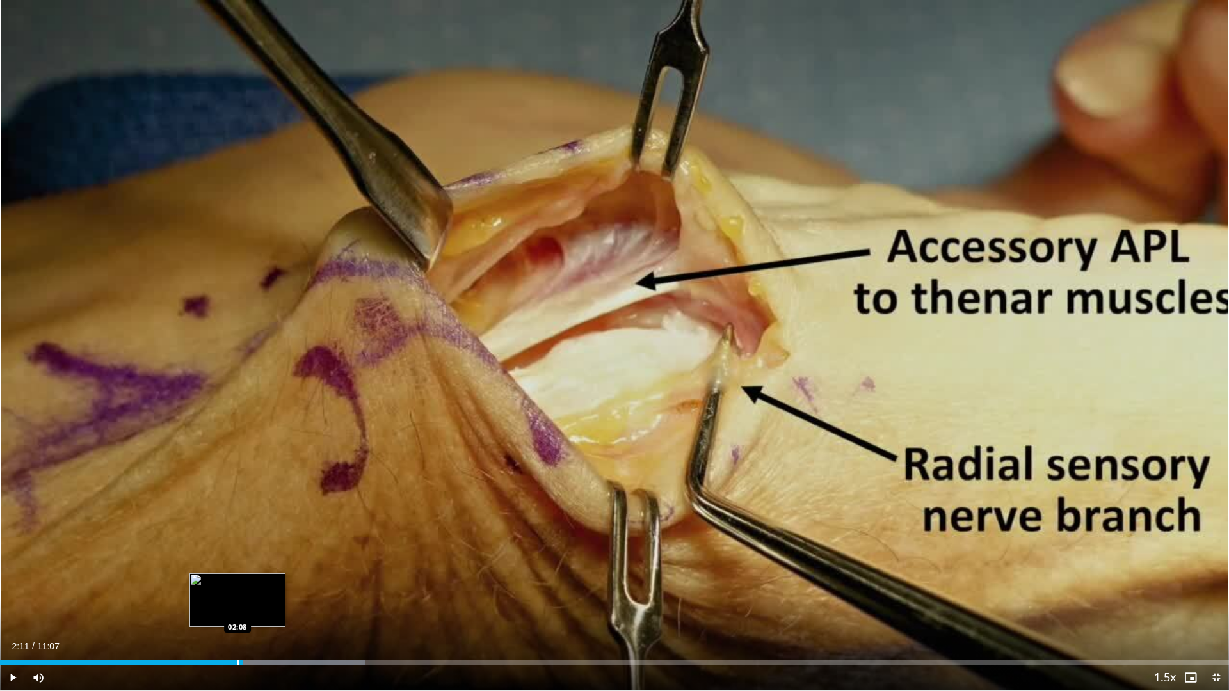
click at [237, 597] on div "Progress Bar" at bounding box center [237, 662] width 1 height 5
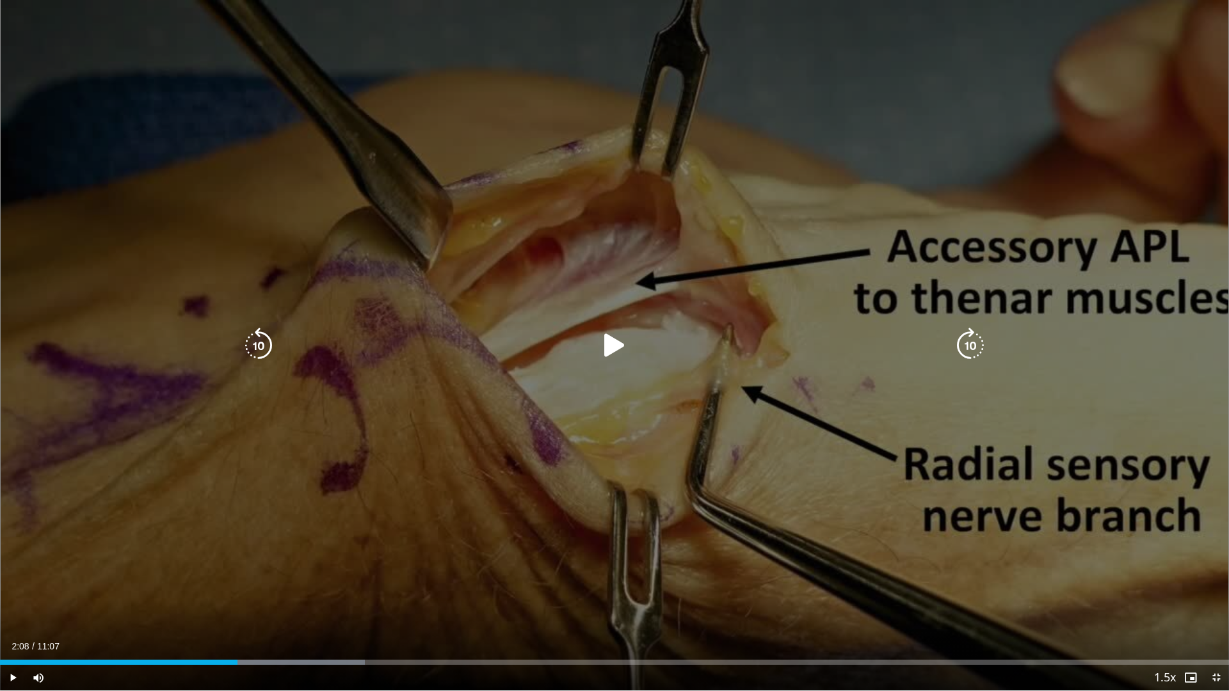
click at [263, 447] on div "10 seconds Tap to unmute" at bounding box center [614, 345] width 1229 height 690
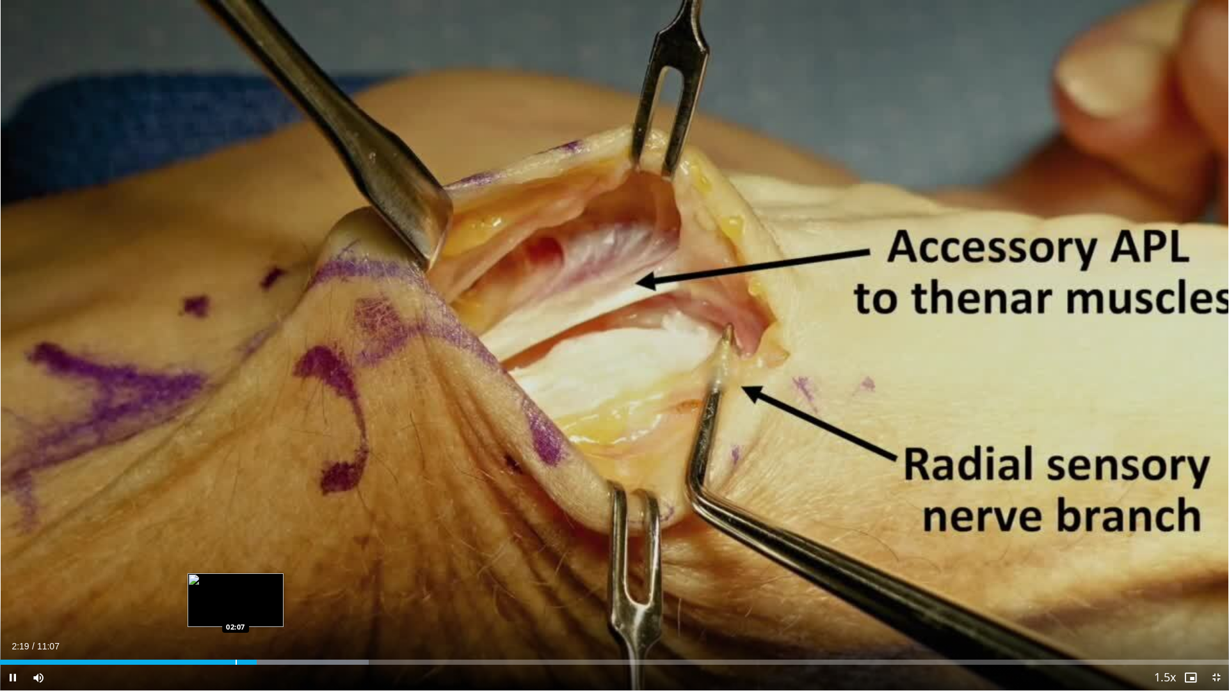
click at [235, 597] on div "Progress Bar" at bounding box center [235, 662] width 1 height 5
click at [222, 597] on div "Progress Bar" at bounding box center [222, 662] width 1 height 5
click at [288, 597] on div "Progress Bar" at bounding box center [288, 662] width 1 height 5
click at [274, 597] on div "Loaded : 34.17% 02:29 02:29" at bounding box center [614, 662] width 1229 height 5
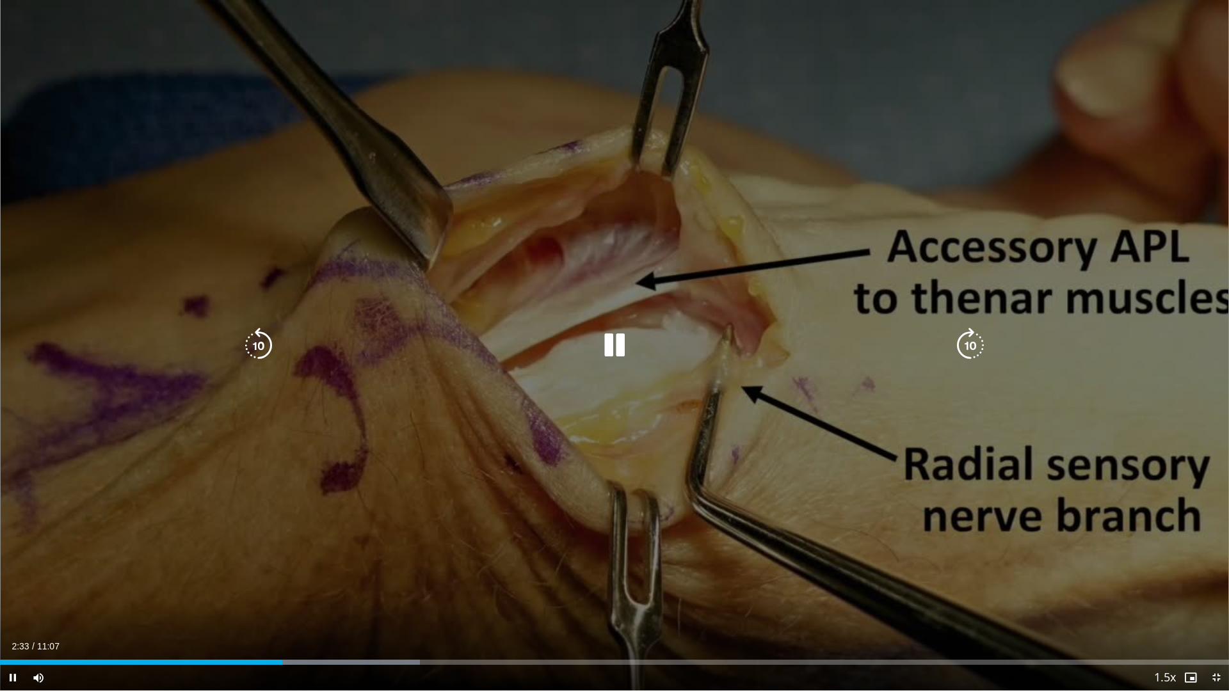
click at [172, 516] on div "10 seconds Tap to unmute" at bounding box center [614, 345] width 1229 height 690
click at [161, 507] on div "10 seconds Tap to unmute" at bounding box center [614, 345] width 1229 height 690
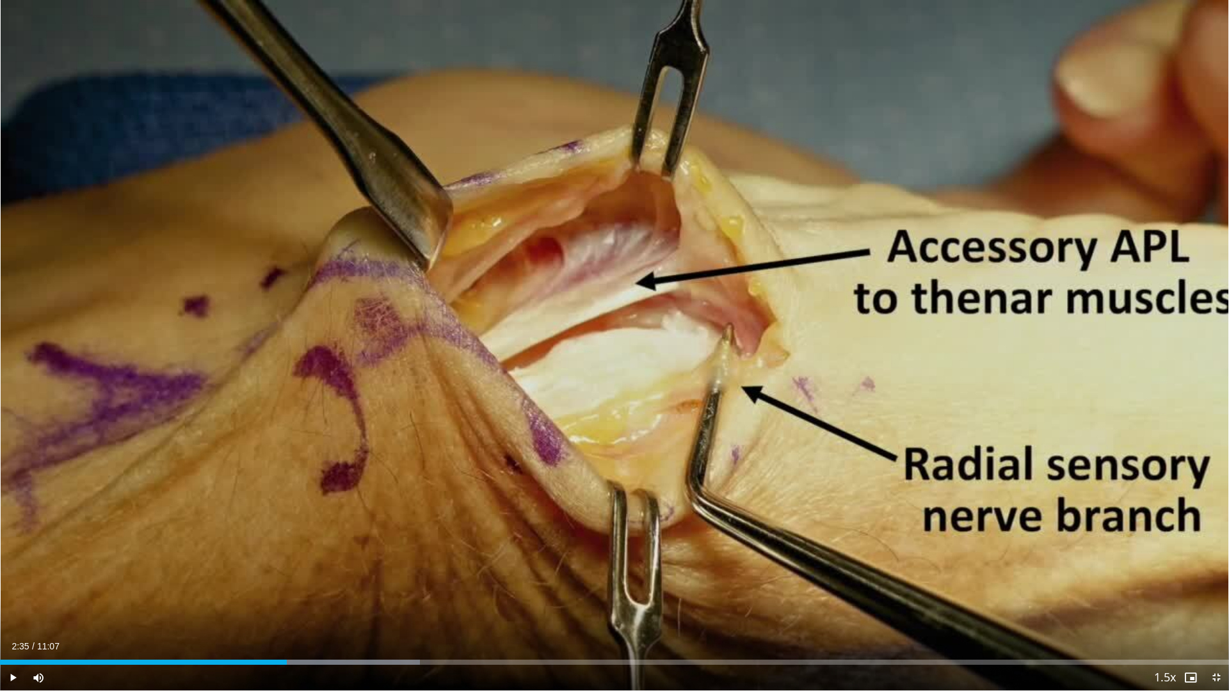
click at [161, 507] on div "10 seconds Tap to unmute" at bounding box center [614, 345] width 1229 height 690
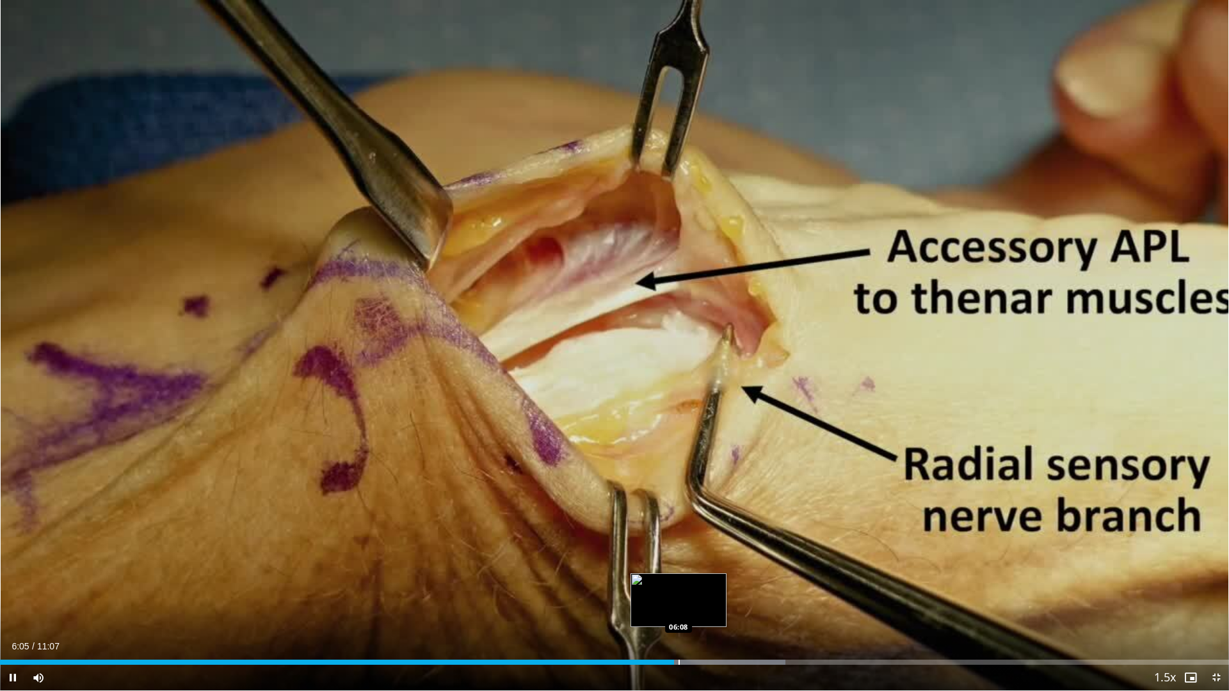
click at [678, 597] on div "Progress Bar" at bounding box center [678, 662] width 1 height 5
click at [689, 597] on div "Progress Bar" at bounding box center [688, 662] width 1 height 5
click at [705, 597] on div "Progress Bar" at bounding box center [705, 662] width 1 height 5
click at [712, 597] on div "Loaded : 65.98% 06:23 06:26" at bounding box center [614, 659] width 1229 height 12
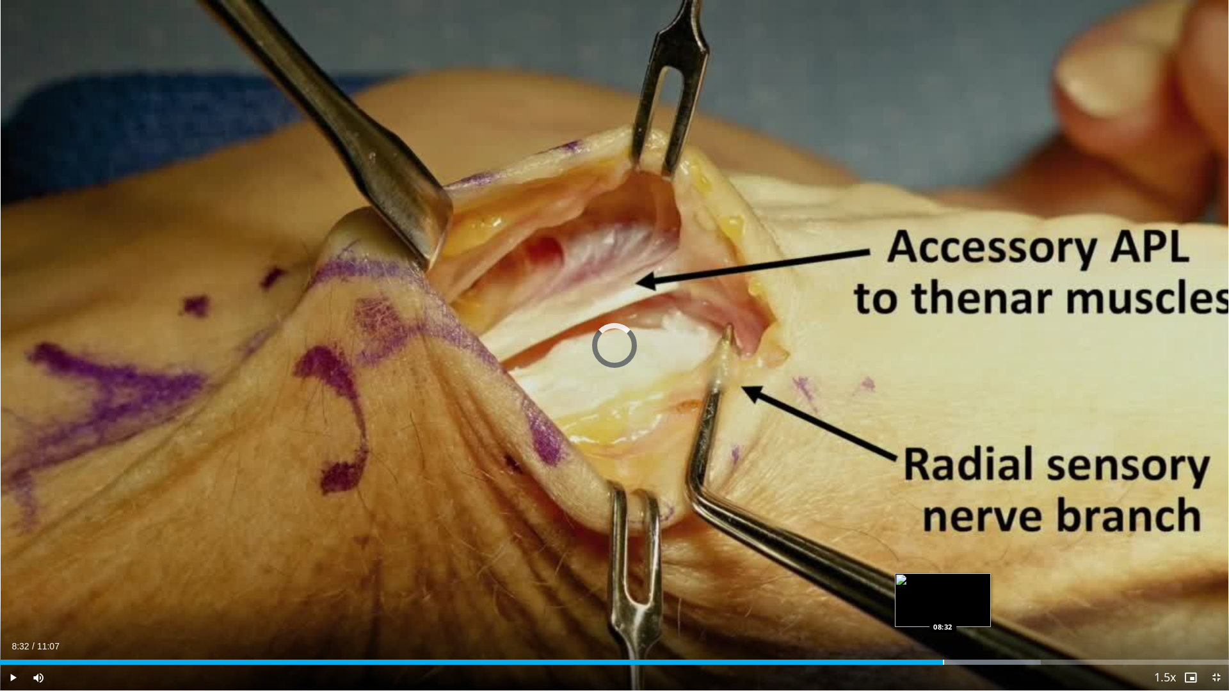
click at [943, 597] on div "Progress Bar" at bounding box center [943, 662] width 1 height 5
click at [1217, 597] on span "Video Player" at bounding box center [1216, 678] width 26 height 26
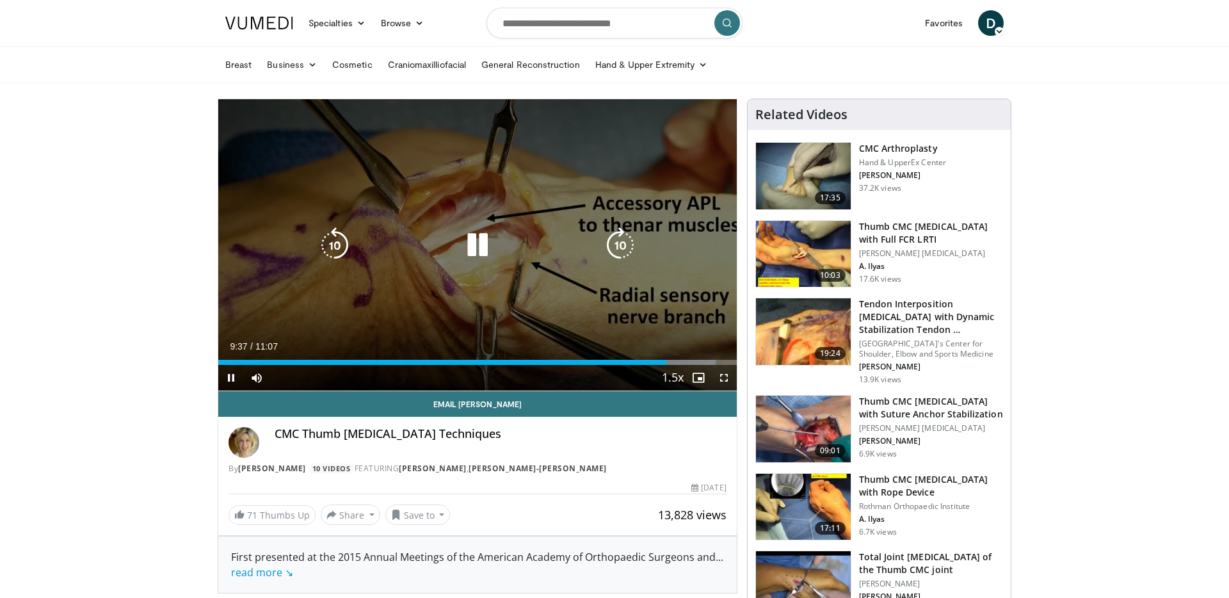
click at [248, 299] on div "10 seconds Tap to unmute" at bounding box center [477, 244] width 518 height 291
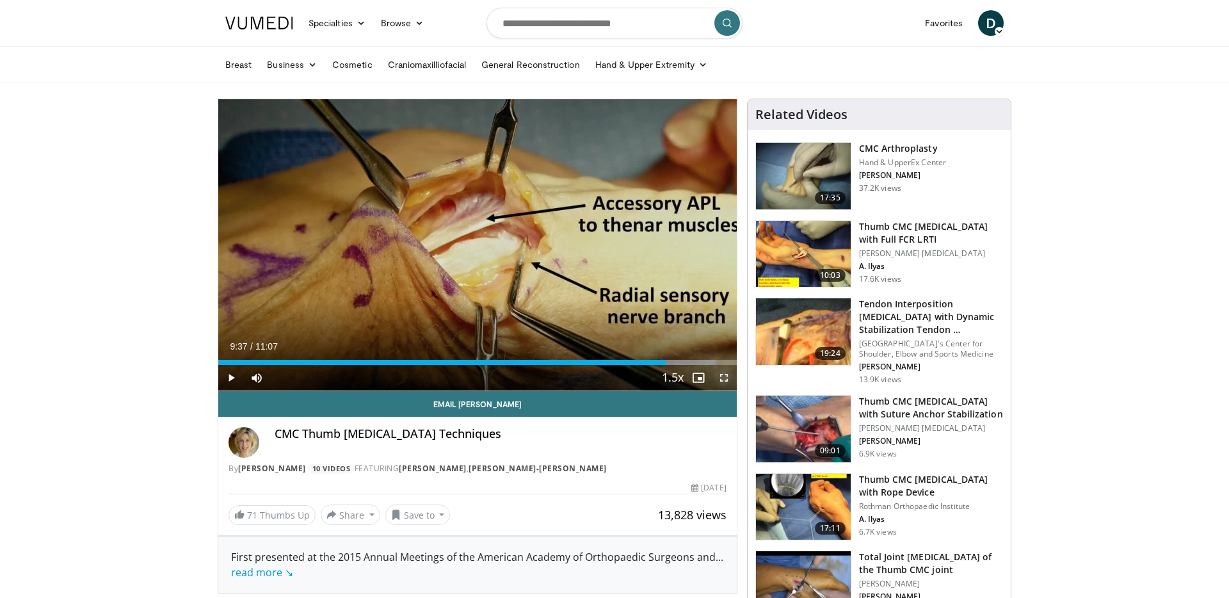
click at [728, 385] on span "Video Player" at bounding box center [724, 378] width 26 height 26
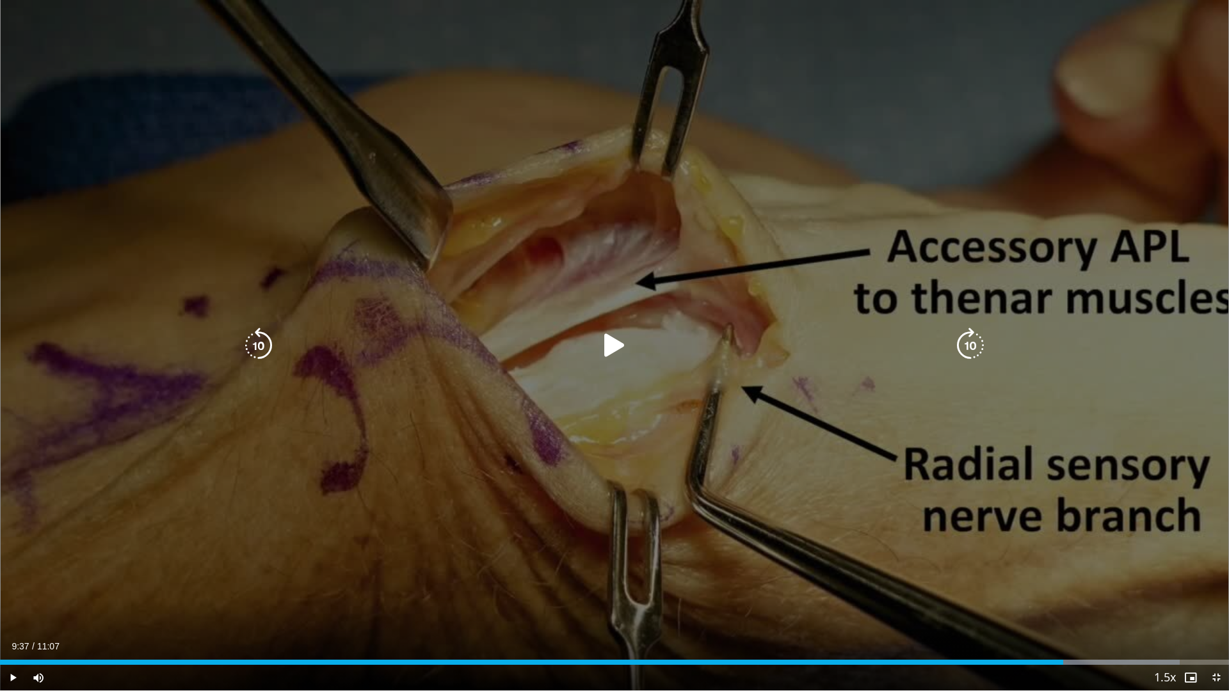
click at [518, 576] on div "10 seconds Tap to unmute" at bounding box center [614, 345] width 1229 height 690
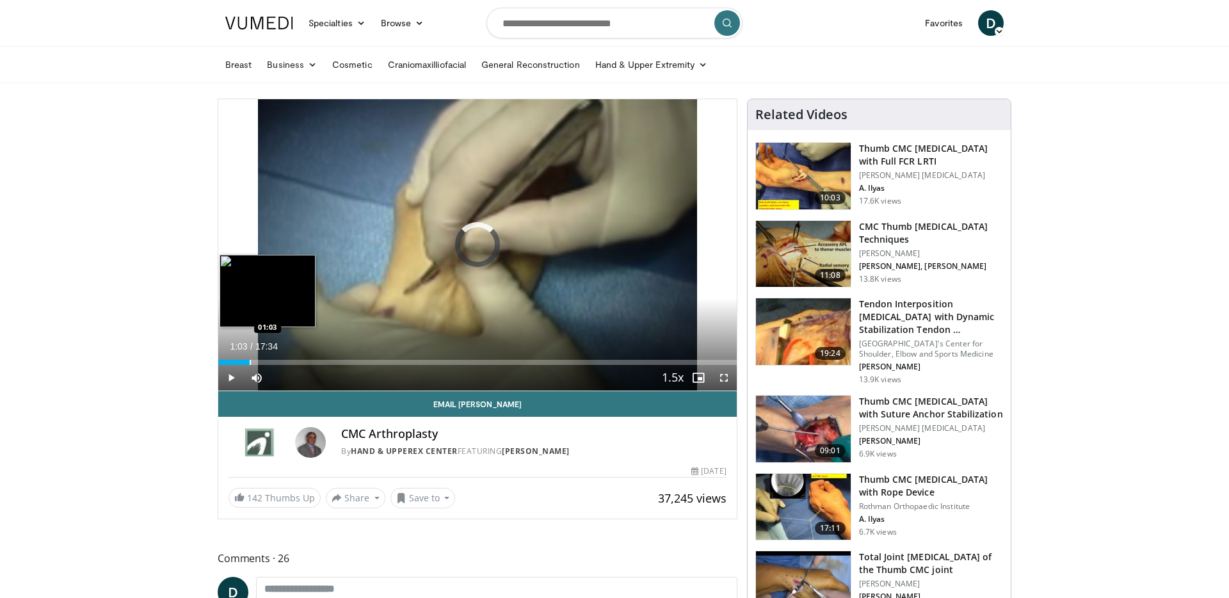
click at [250, 360] on div "Progress Bar" at bounding box center [250, 362] width 1 height 5
click at [236, 357] on div "Loaded : 11.38% 00:36 00:36" at bounding box center [477, 359] width 518 height 12
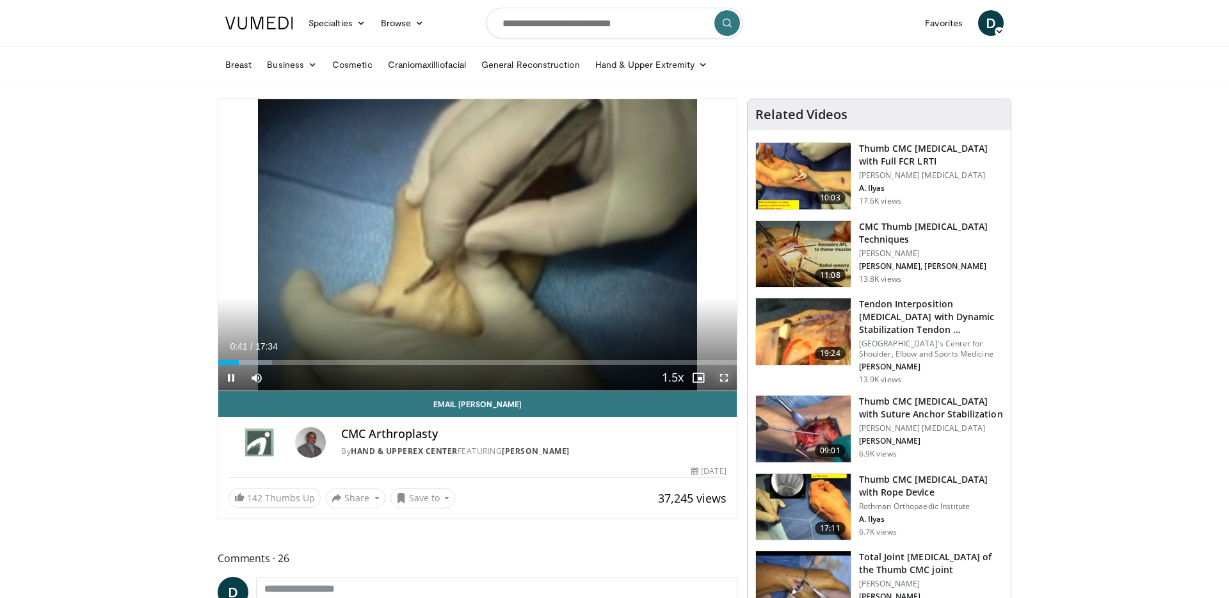
click at [724, 380] on span "Video Player" at bounding box center [724, 378] width 26 height 26
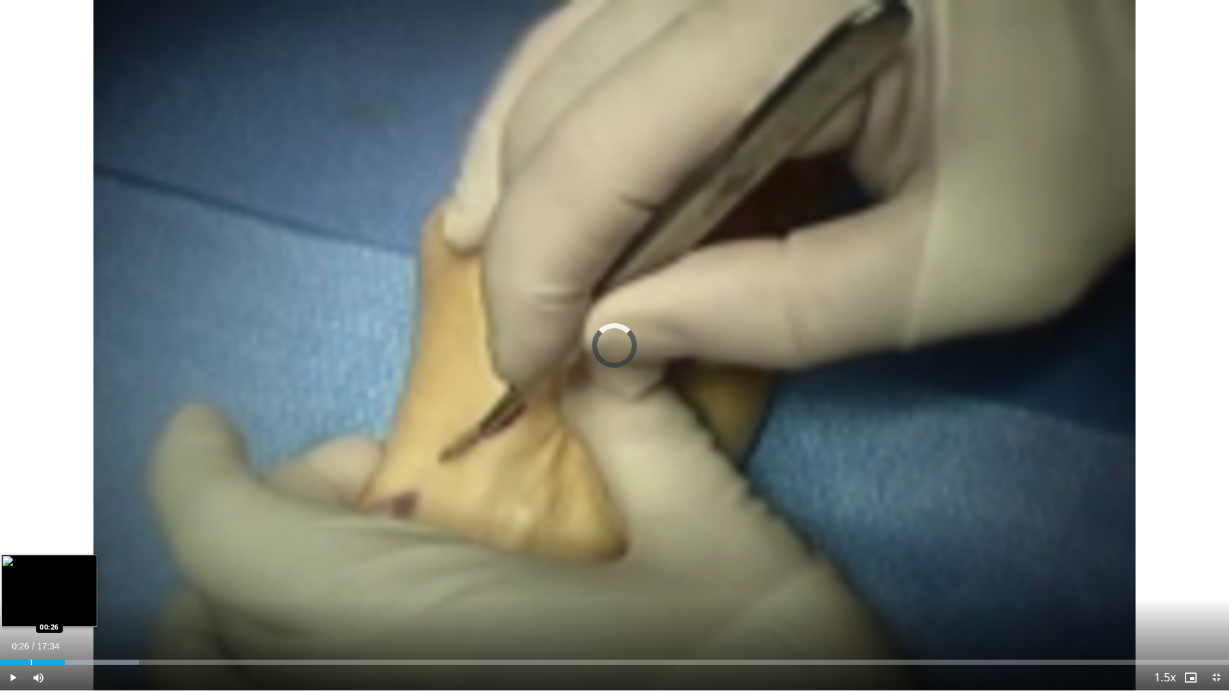
click at [31, 597] on div "Progress Bar" at bounding box center [31, 662] width 1 height 5
click at [72, 597] on div "Progress Bar" at bounding box center [72, 662] width 1 height 5
click at [84, 597] on div "Progress Bar" at bounding box center [84, 662] width 1 height 5
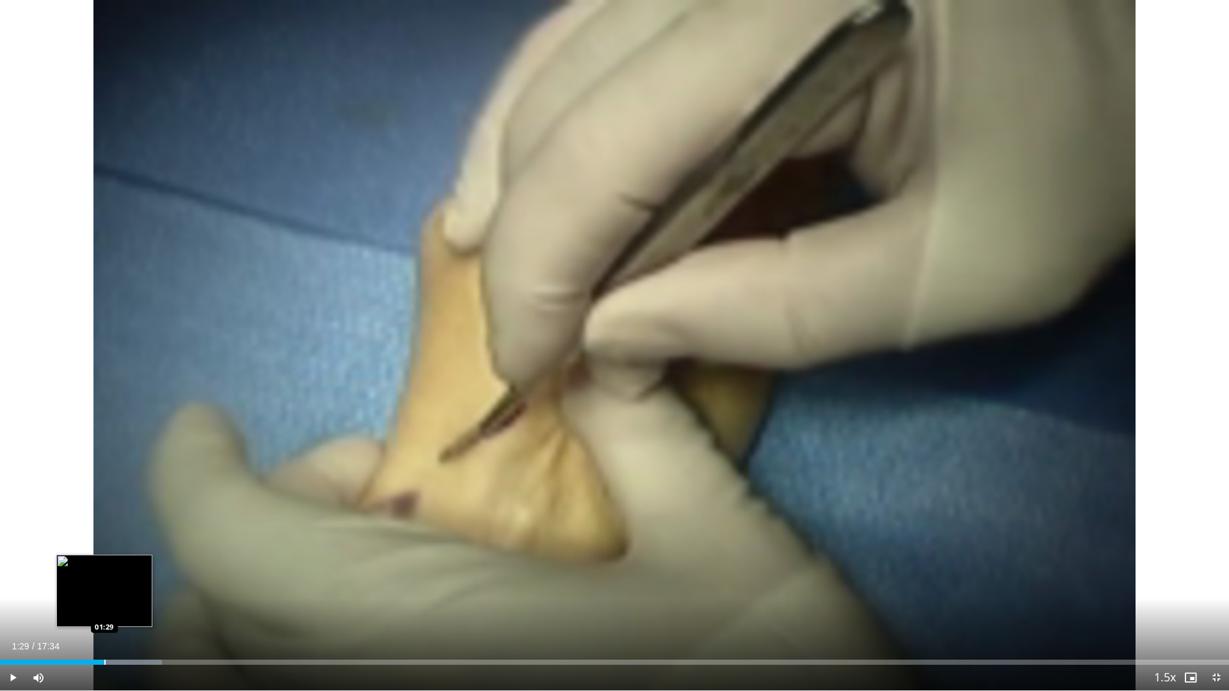
click at [104, 597] on div "Progress Bar" at bounding box center [104, 662] width 1 height 5
click at [114, 597] on div "Progress Bar" at bounding box center [114, 662] width 1 height 5
click at [130, 597] on div "Progress Bar" at bounding box center [130, 662] width 1 height 5
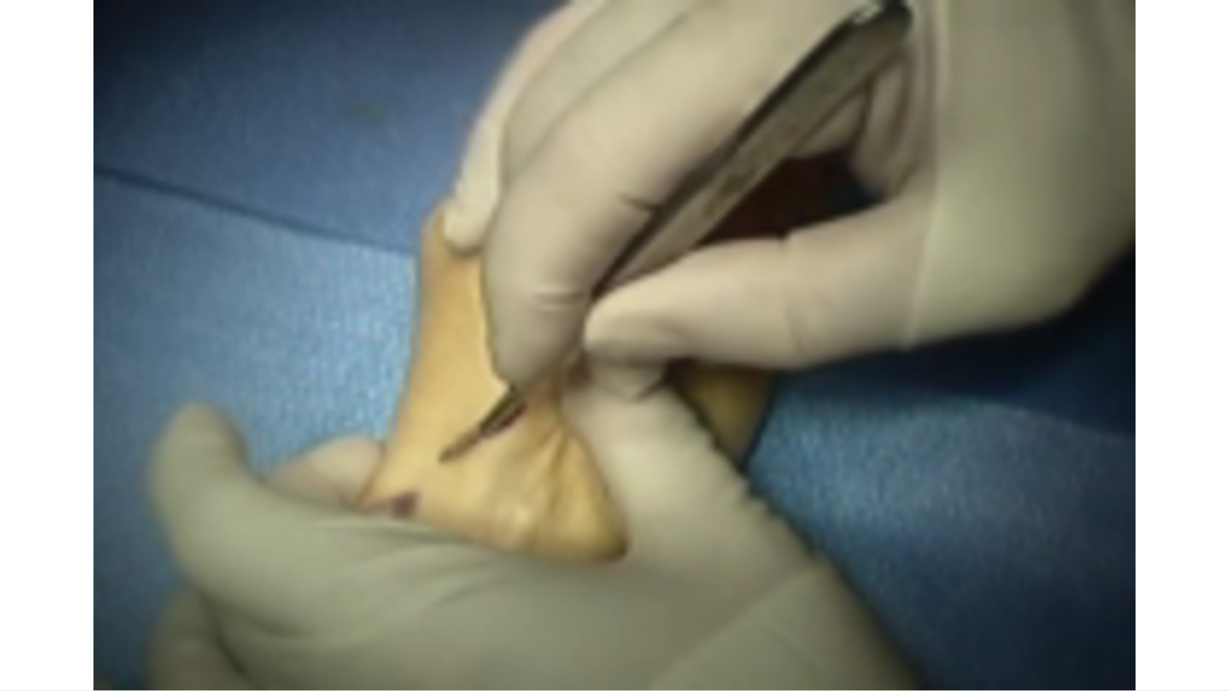
click at [130, 597] on video-js "**********" at bounding box center [614, 345] width 1229 height 691
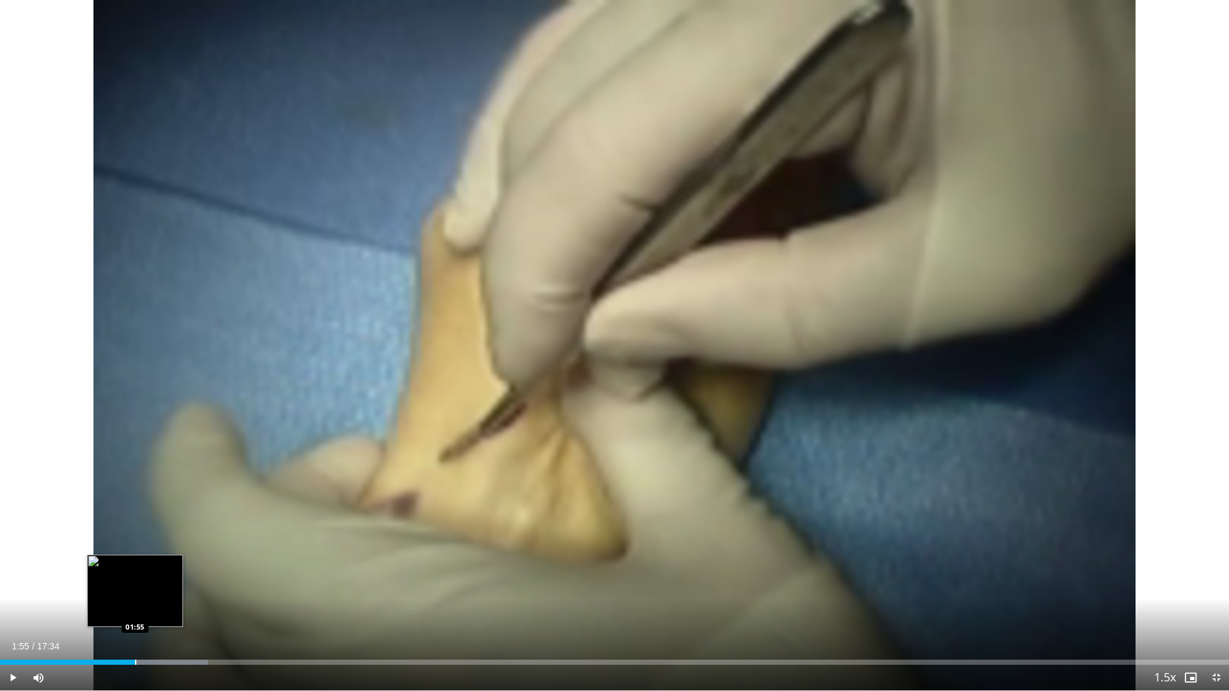
click at [135, 597] on div "Loaded : 16.93% 01:55 01:55" at bounding box center [614, 659] width 1229 height 12
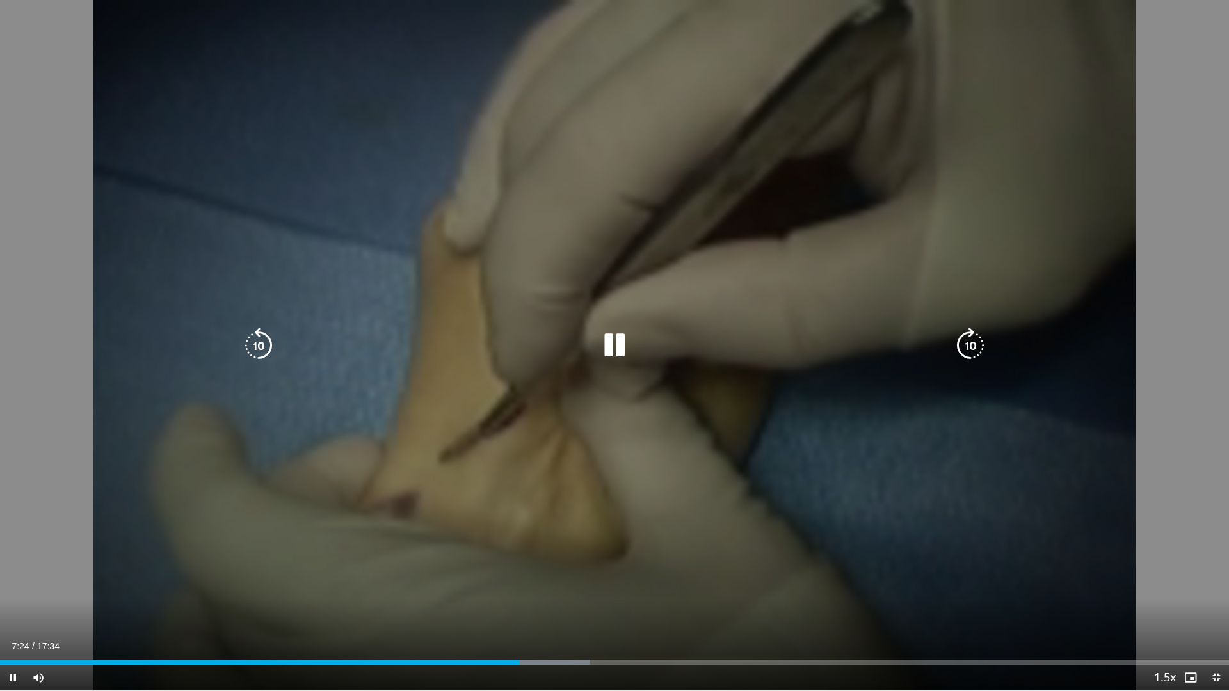
click at [617, 353] on icon "Video Player" at bounding box center [614, 346] width 36 height 36
click at [603, 340] on icon "Video Player" at bounding box center [614, 346] width 36 height 36
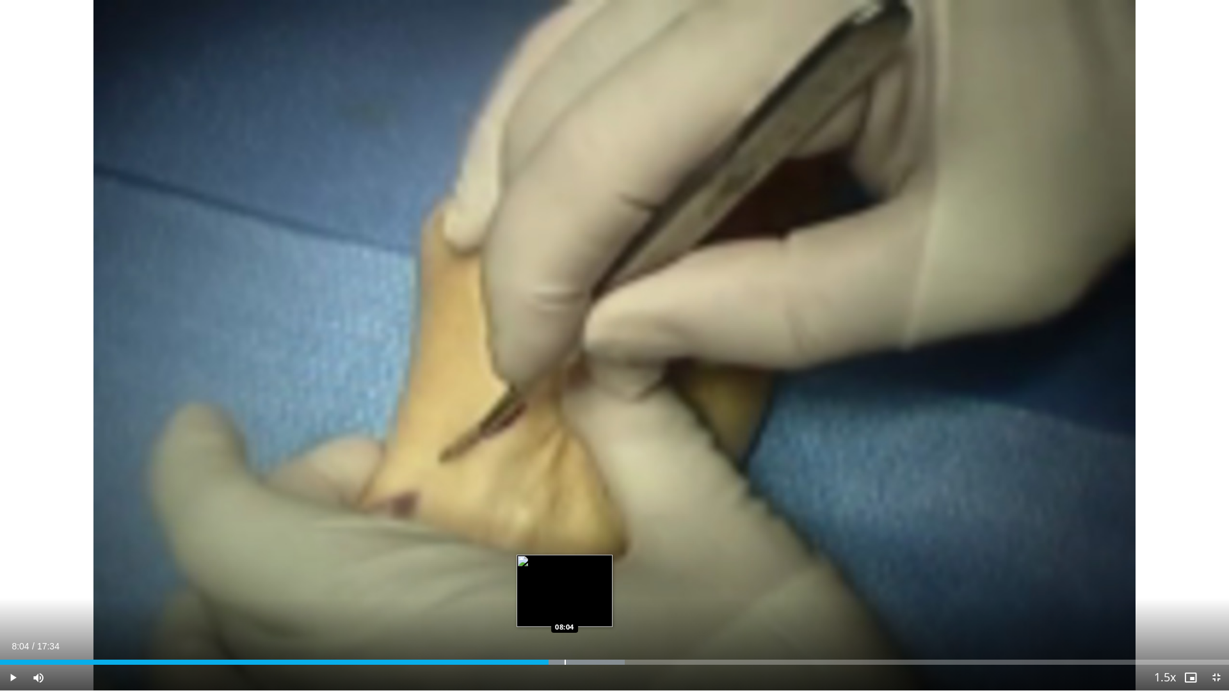
click at [564, 597] on div "Progress Bar" at bounding box center [564, 662] width 1 height 5
click at [584, 597] on div "Progress Bar" at bounding box center [584, 662] width 1 height 5
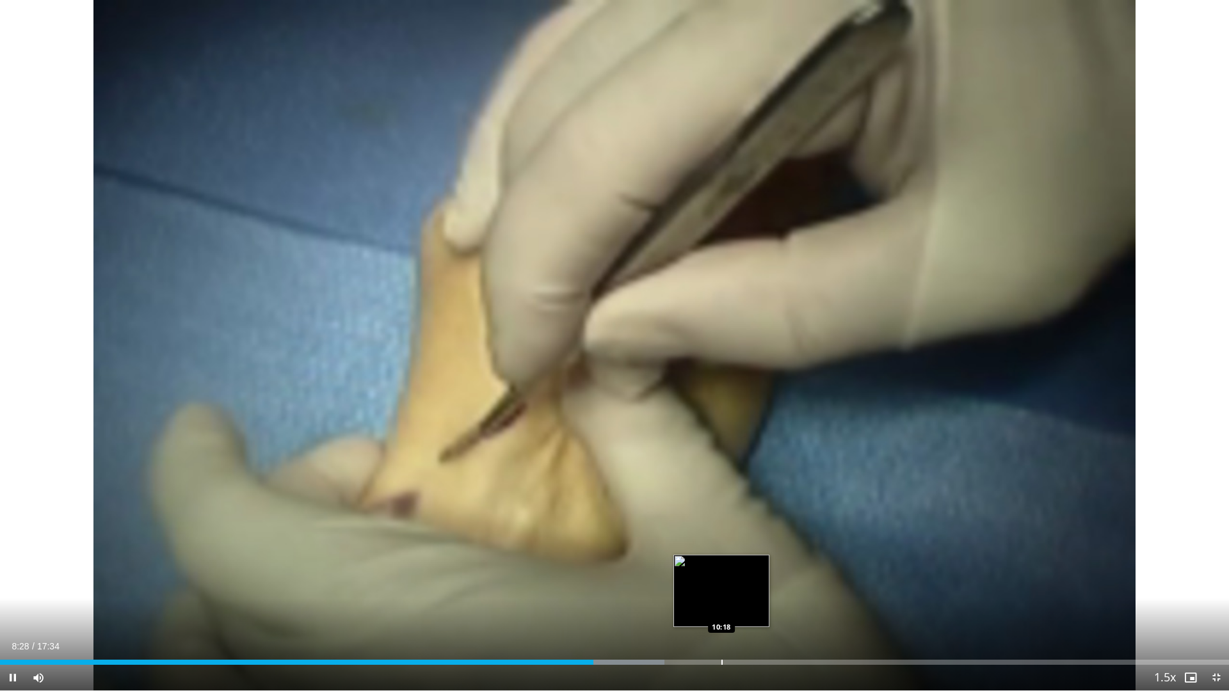
click at [721, 597] on div "Loaded : 54.07% 08:28 10:18" at bounding box center [614, 659] width 1229 height 12
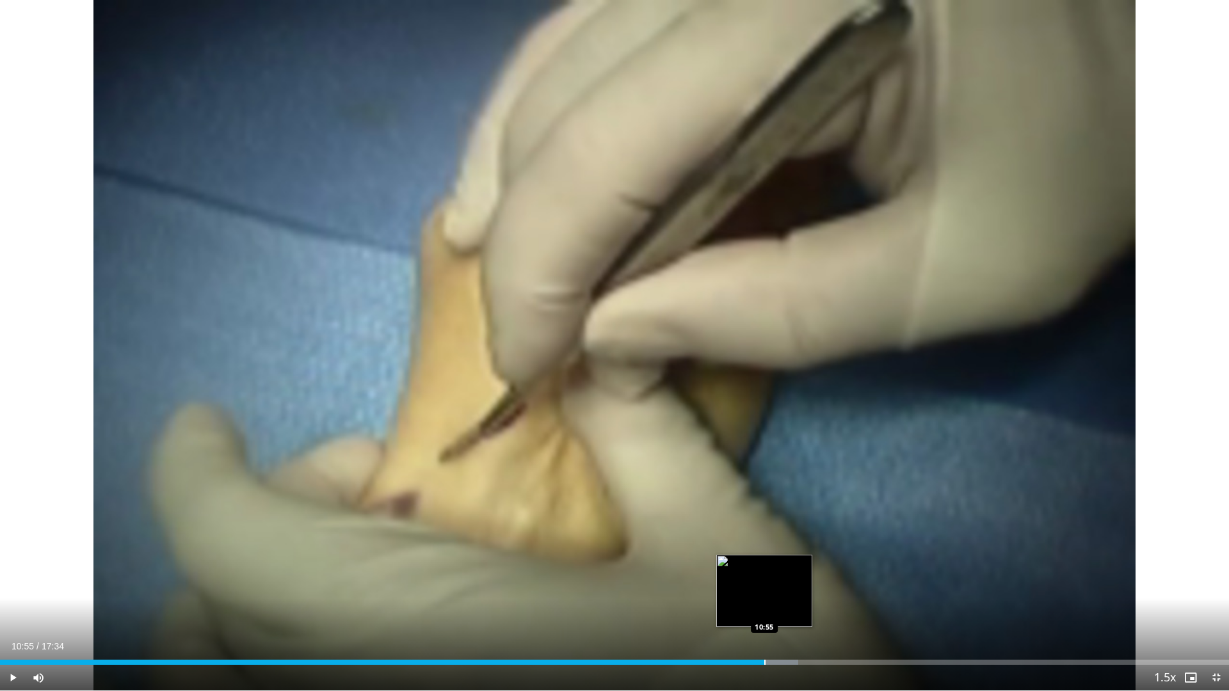
click at [764, 597] on div "Progress Bar" at bounding box center [764, 662] width 1 height 5
click at [772, 597] on div "Progress Bar" at bounding box center [771, 662] width 1 height 5
click at [853, 597] on div "Current Time 11:57 / Duration 17:34 Pause Skip Backward Skip Forward Mute 0% Lo…" at bounding box center [614, 678] width 1229 height 26
click at [901, 597] on div "Current Time 12:00 / Duration 17:34 Pause Skip Backward Skip Forward Mute 0% Lo…" at bounding box center [614, 678] width 1229 height 26
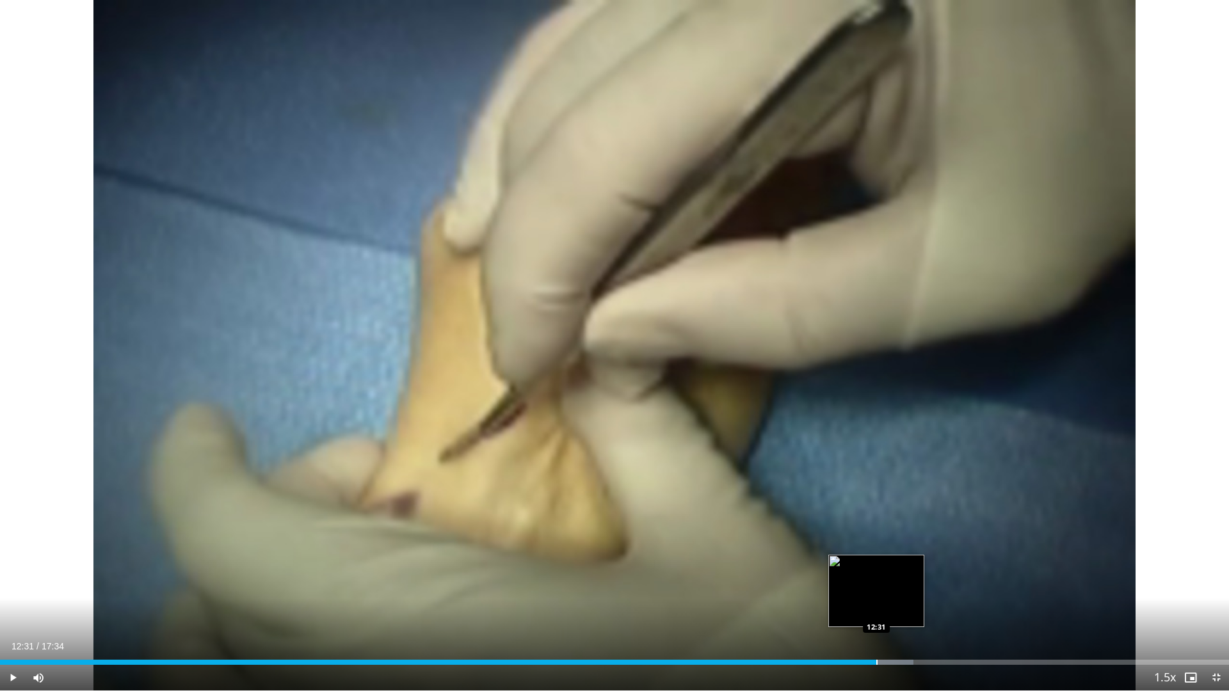
click at [876, 597] on div "Progress Bar" at bounding box center [876, 662] width 1 height 5
click at [920, 597] on div "Current Time 12:33 / Duration 17:34 Pause Skip Backward Skip Forward Mute 0% Lo…" at bounding box center [614, 678] width 1229 height 26
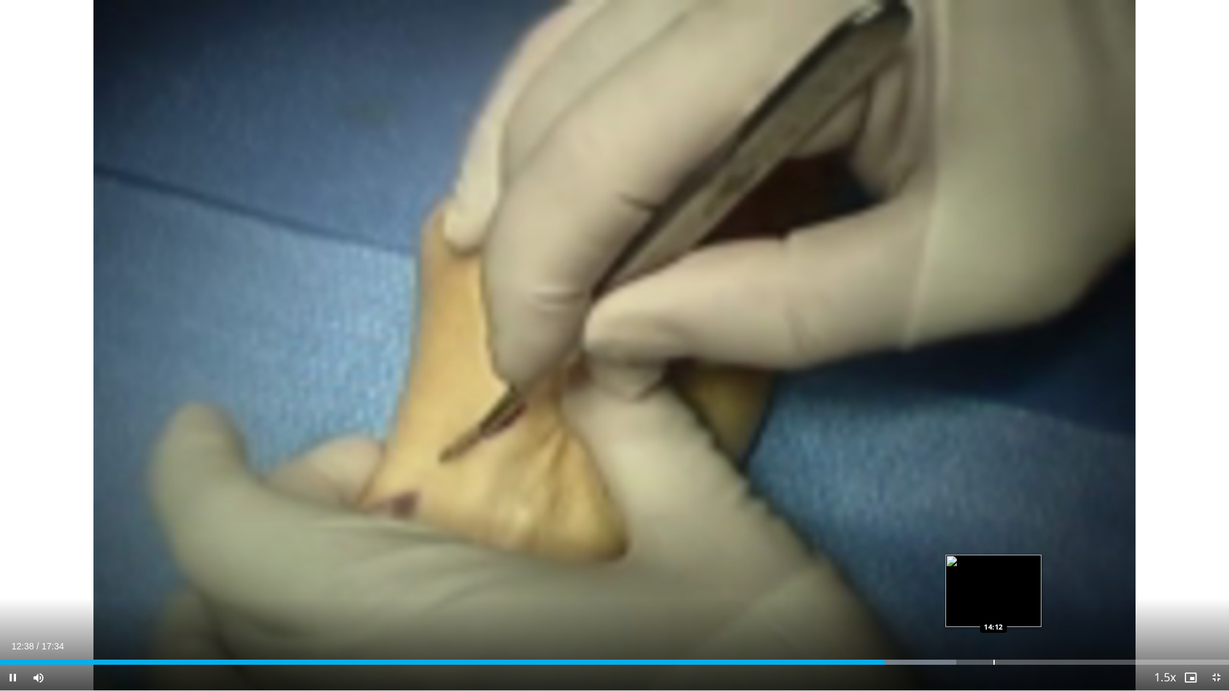
click at [993, 597] on div "Progress Bar" at bounding box center [993, 662] width 1 height 5
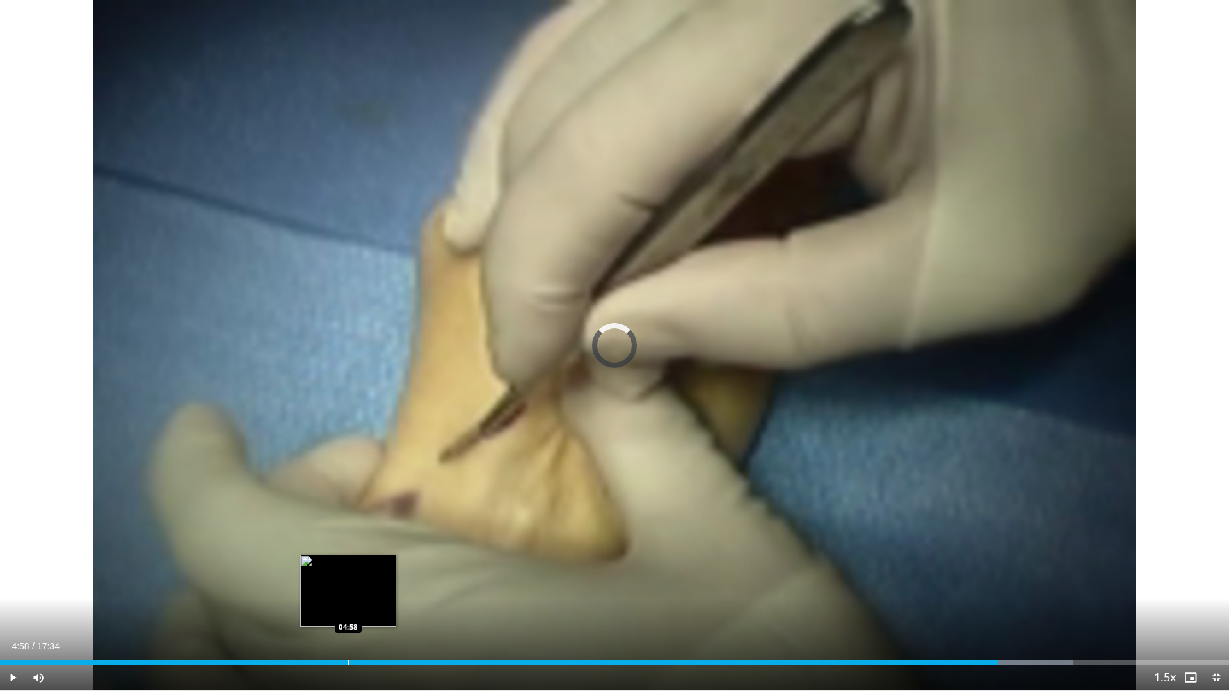
click at [348, 597] on div "Progress Bar" at bounding box center [348, 662] width 1 height 5
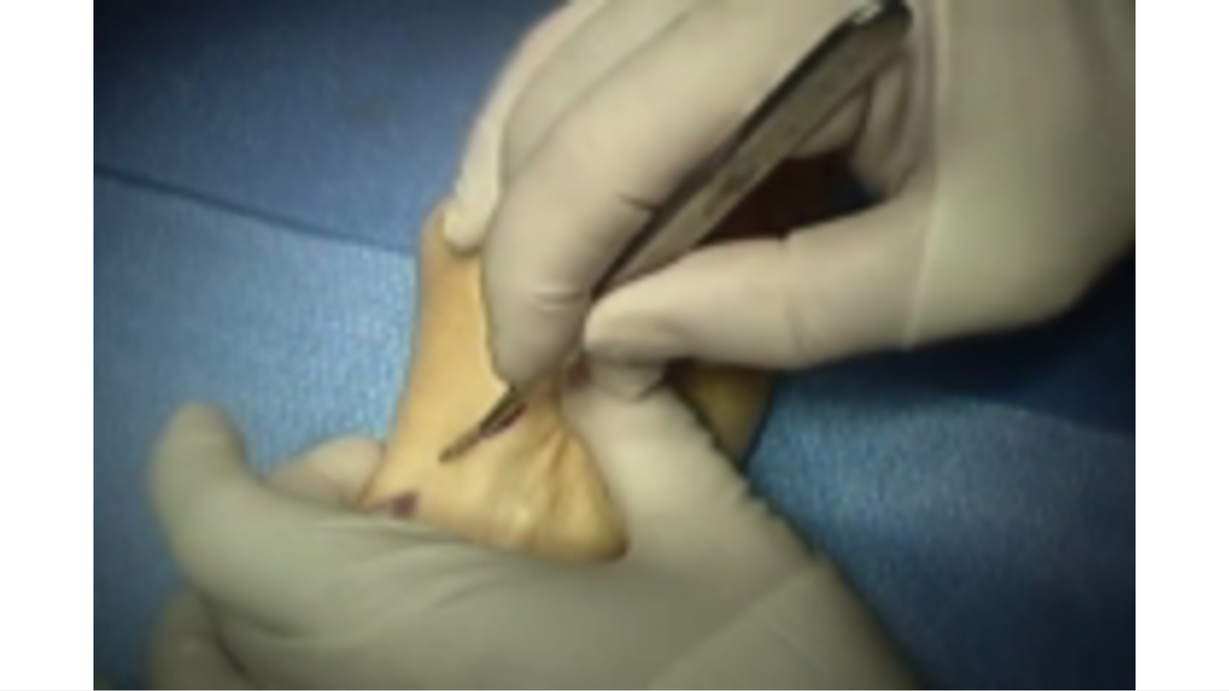
click at [283, 597] on div "10 seconds Tap to unmute" at bounding box center [614, 345] width 1229 height 690
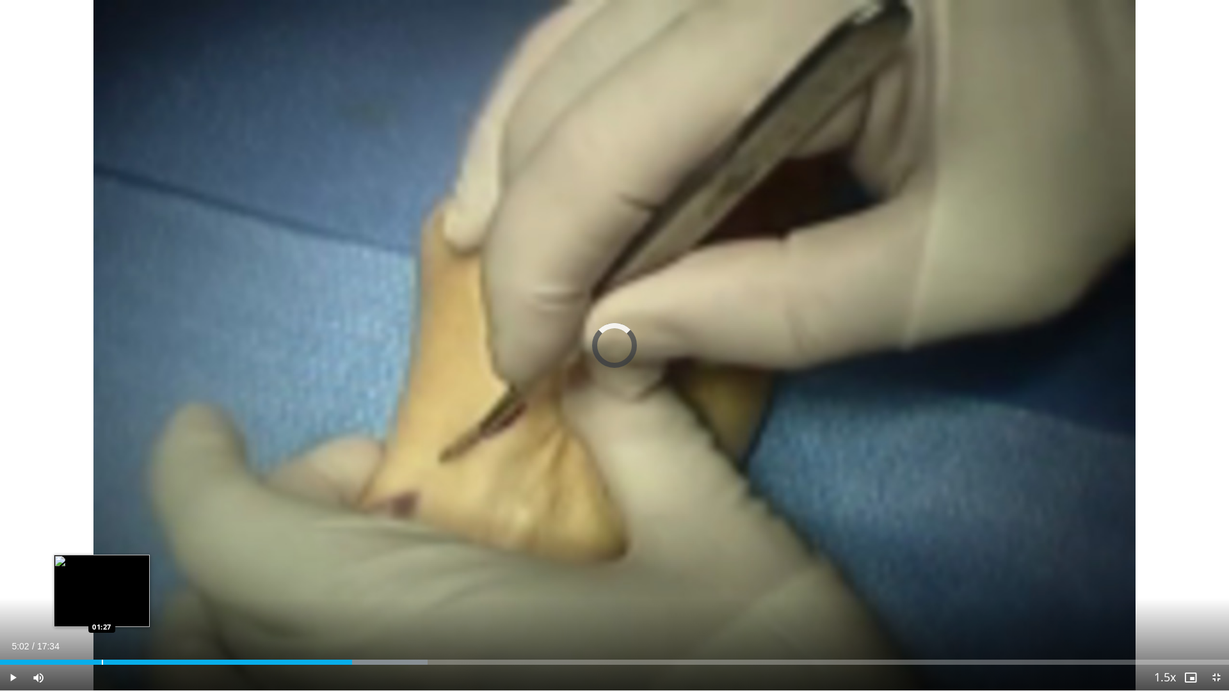
click at [102, 597] on div "Progress Bar" at bounding box center [102, 662] width 1 height 5
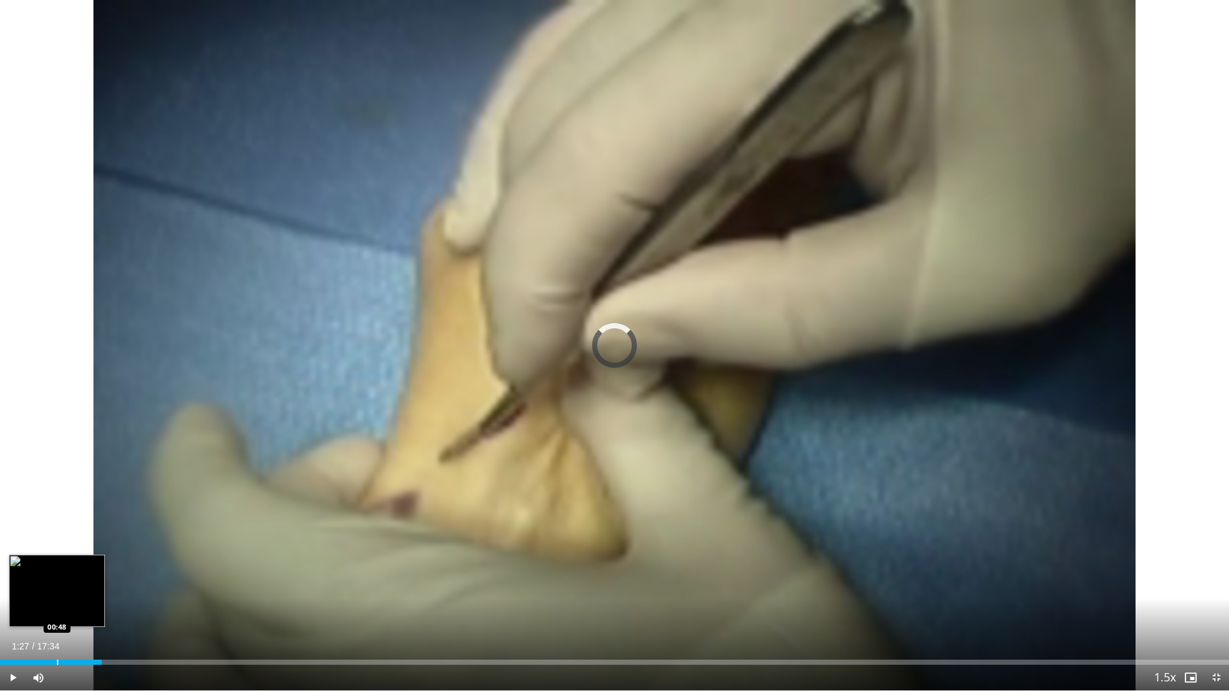
click at [56, 597] on div "Loaded : 0.00% 01:27 00:48" at bounding box center [614, 659] width 1229 height 12
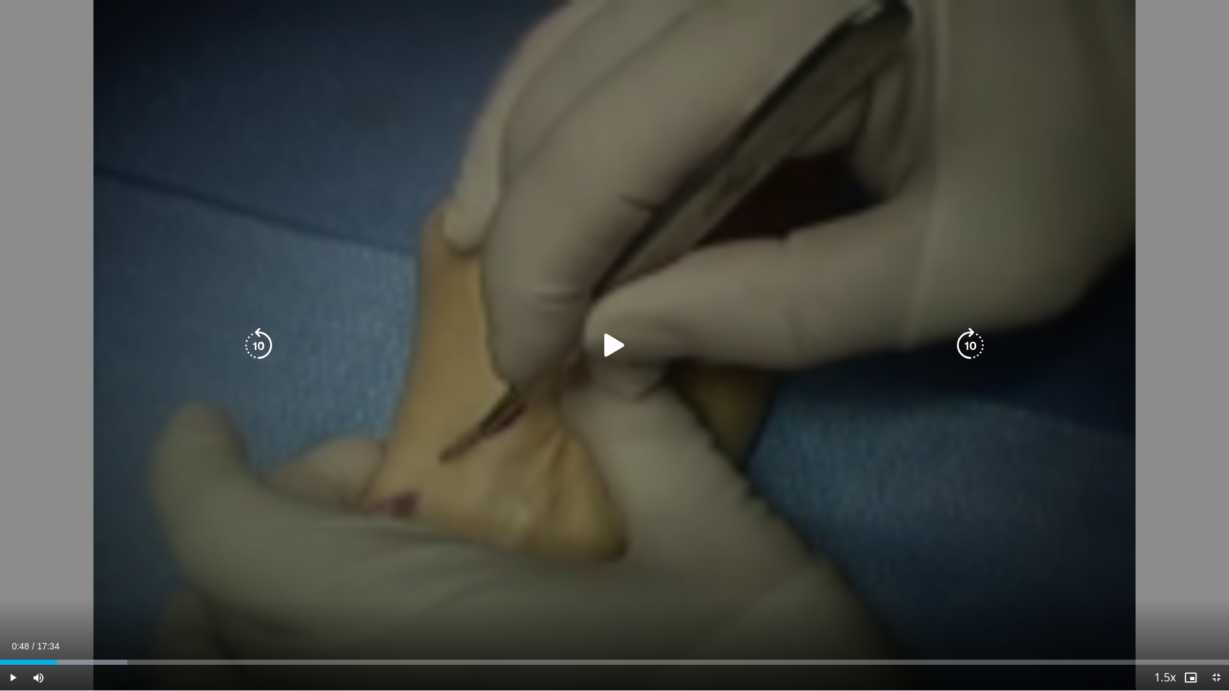
click at [653, 409] on div "10 seconds Tap to unmute" at bounding box center [614, 345] width 1229 height 690
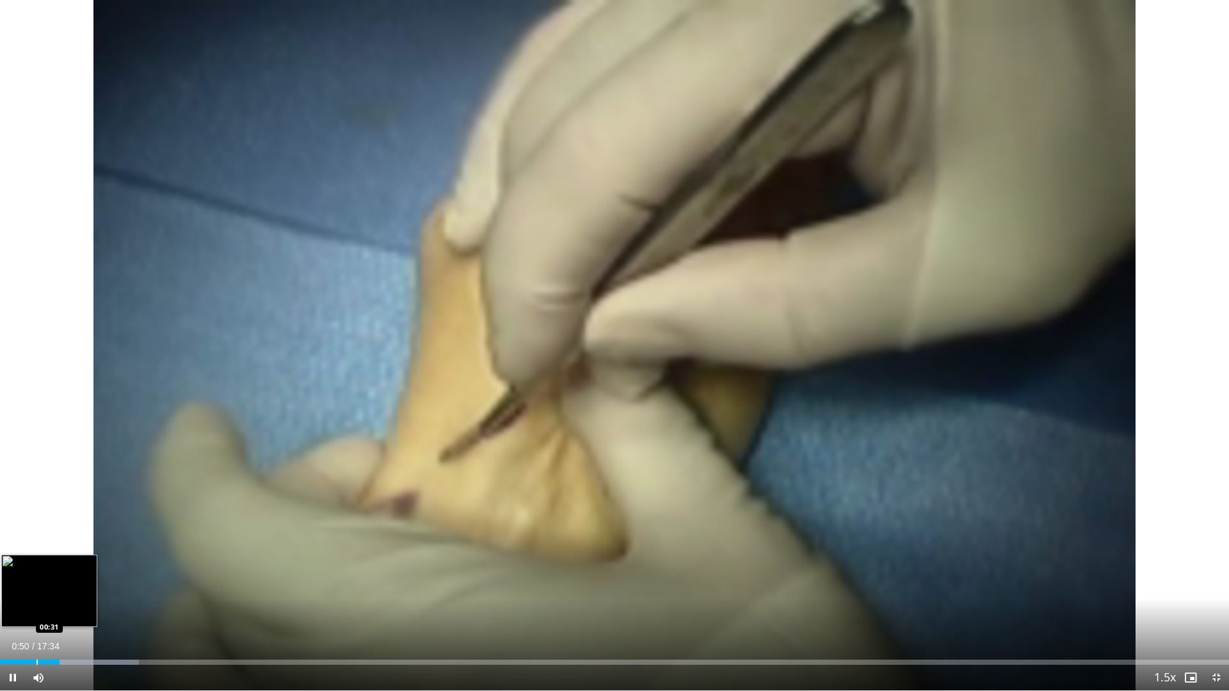
click at [36, 597] on div "Progress Bar" at bounding box center [36, 662] width 1 height 5
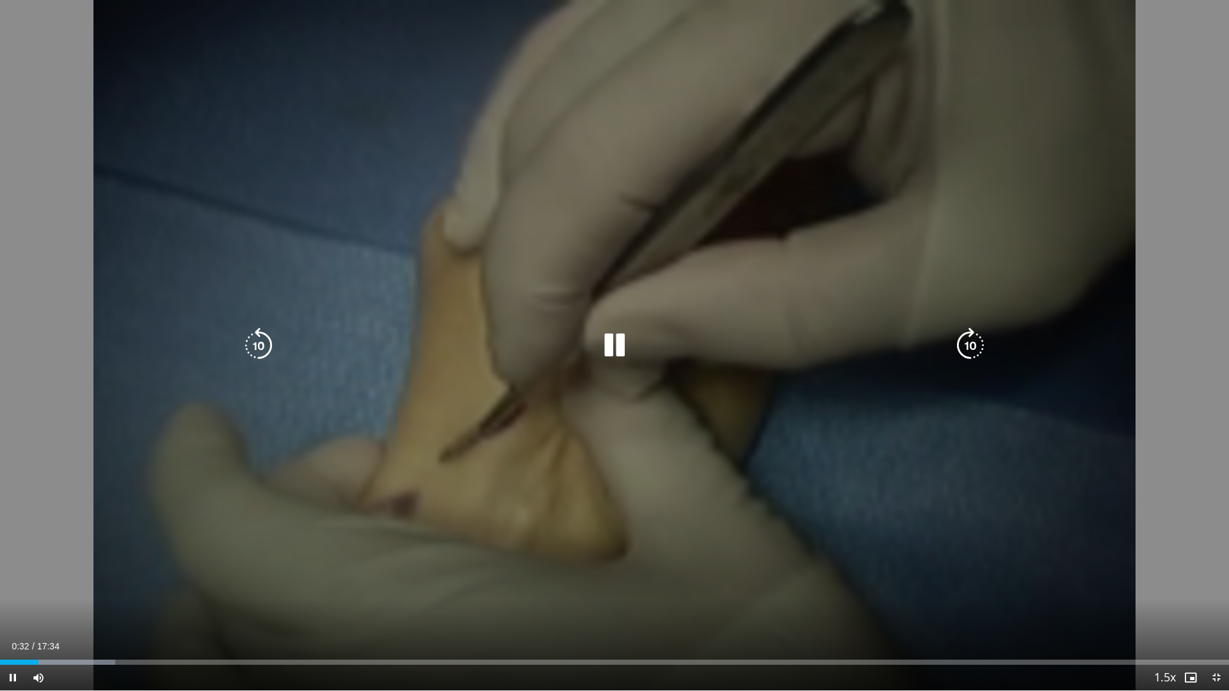
click at [362, 535] on div "10 seconds Tap to unmute" at bounding box center [614, 345] width 1229 height 690
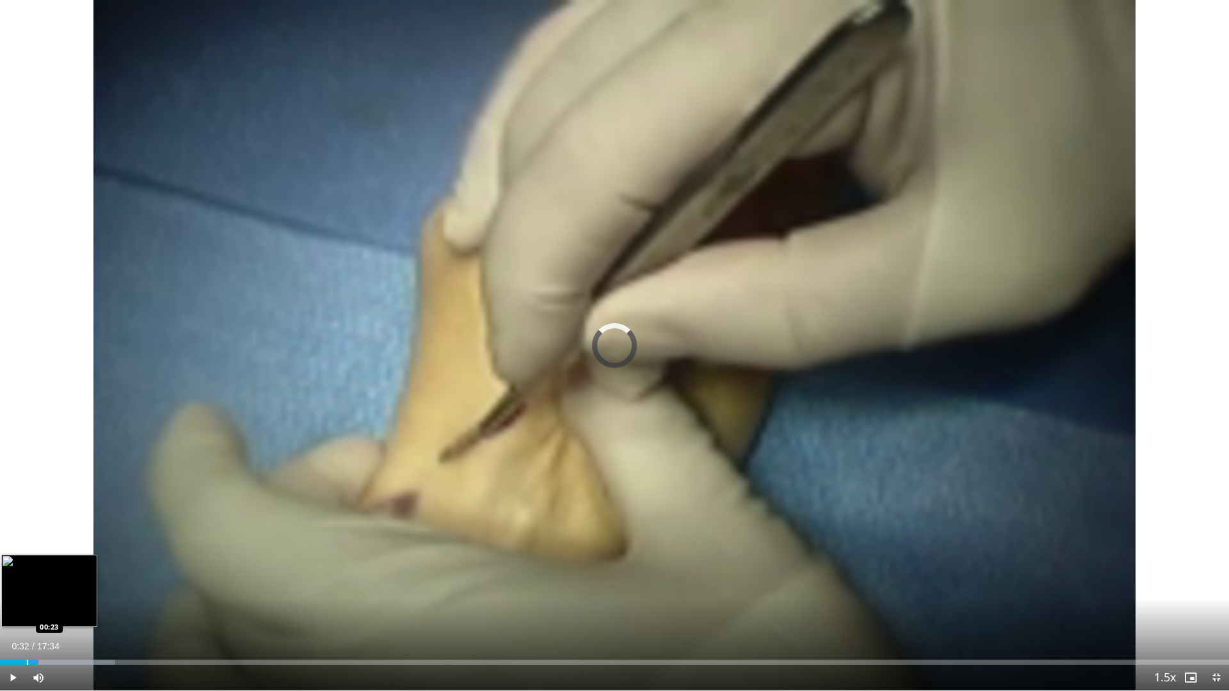
click at [27, 597] on div "Progress Bar" at bounding box center [27, 662] width 1 height 5
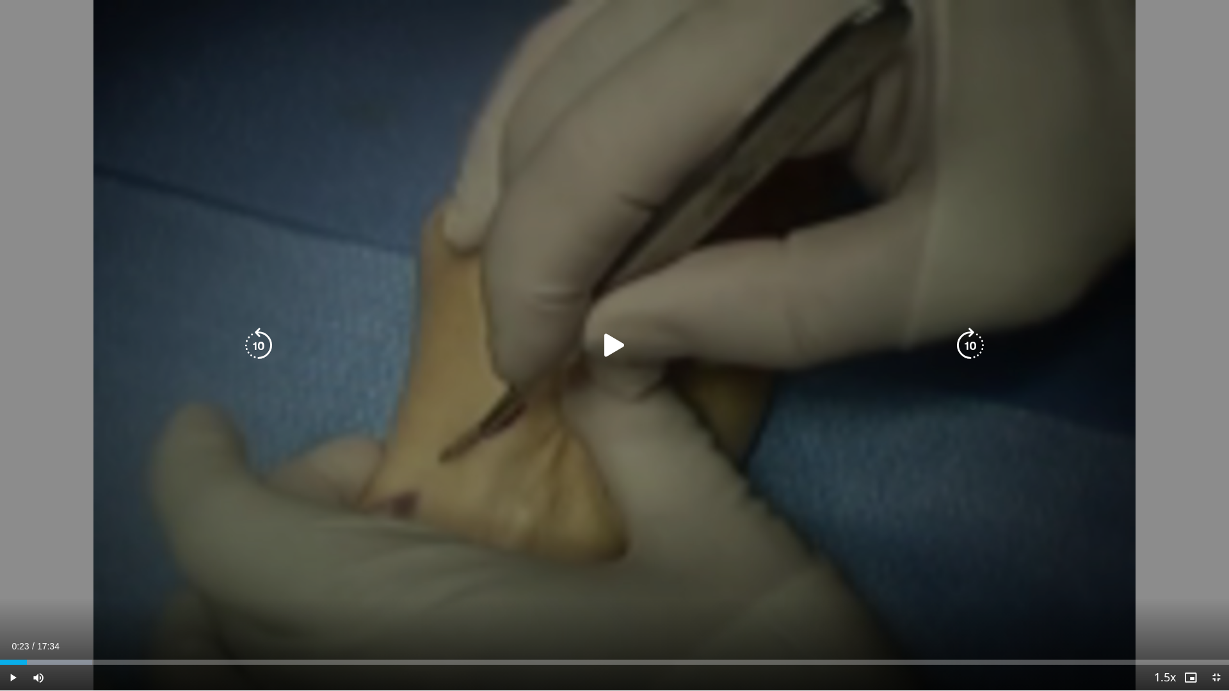
click at [44, 575] on div "10 seconds Tap to unmute" at bounding box center [614, 345] width 1229 height 690
